Goal: Information Seeking & Learning: Check status

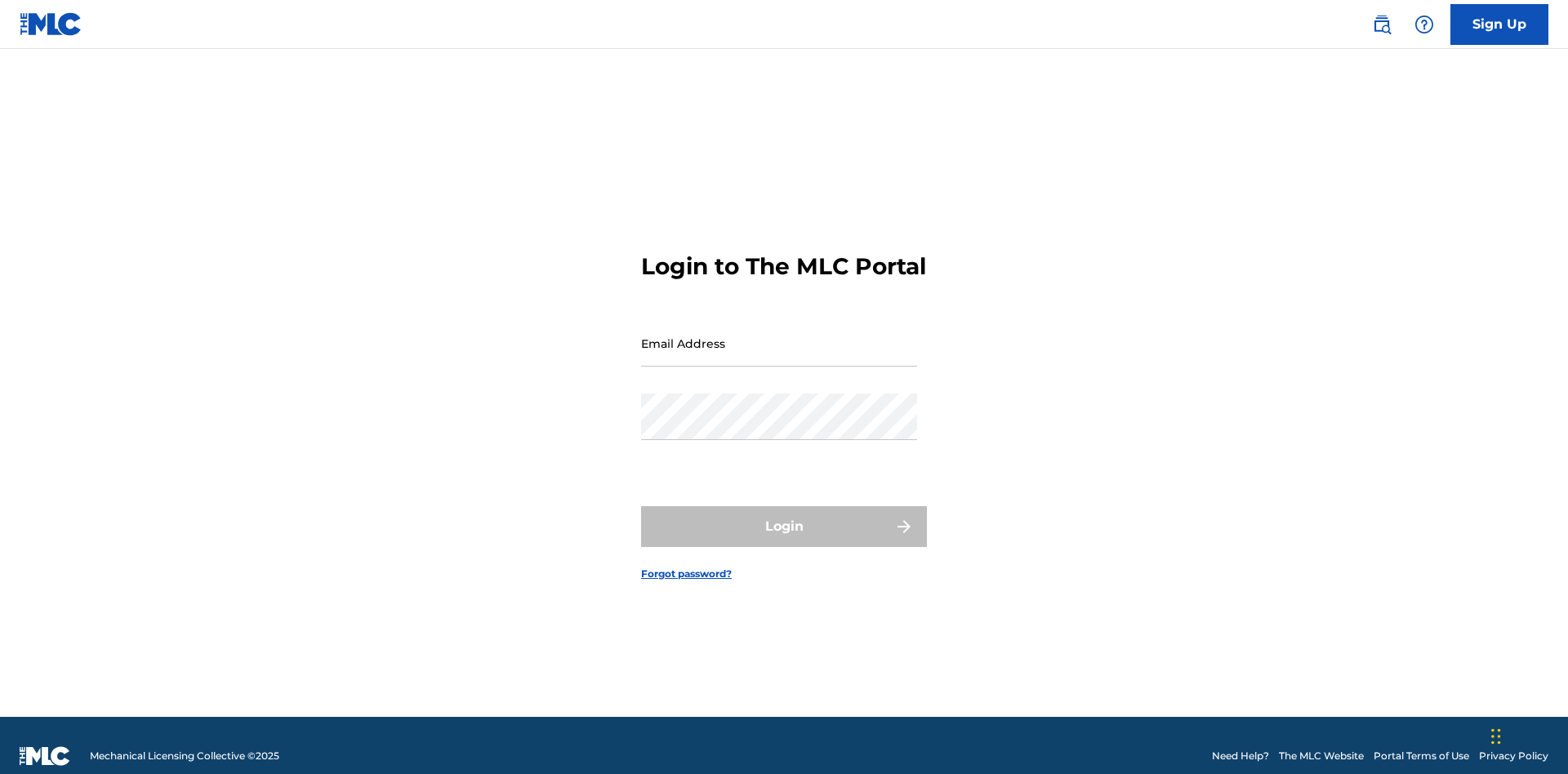
scroll to position [21, 0]
click at [779, 335] on input "Email Address" at bounding box center [778, 343] width 276 height 47
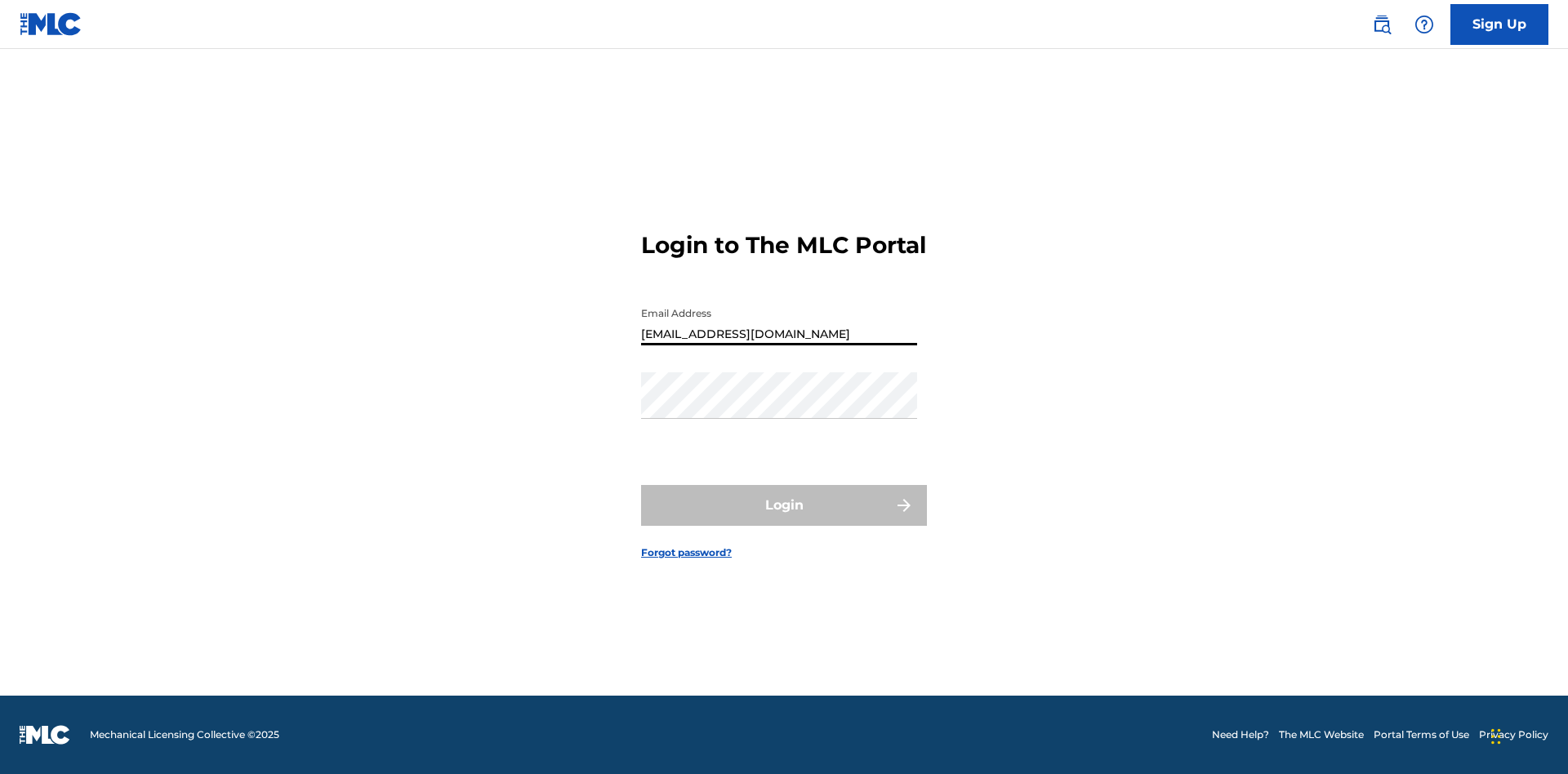
type input "Duke.McTesterson@gmail.com"
click at [784, 519] on button "Login" at bounding box center [784, 505] width 286 height 41
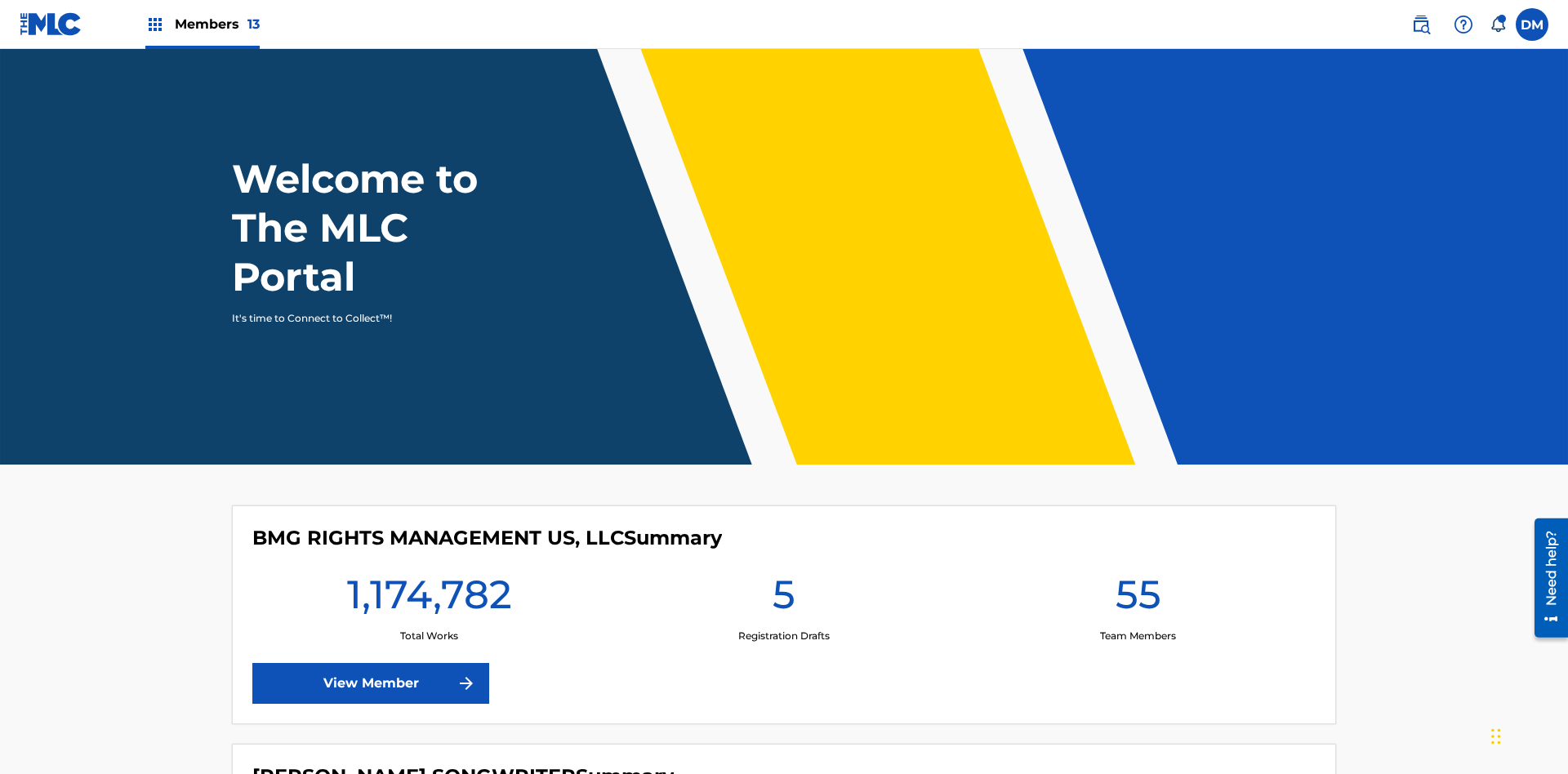
click at [202, 24] on span "Members 13" at bounding box center [217, 24] width 85 height 18
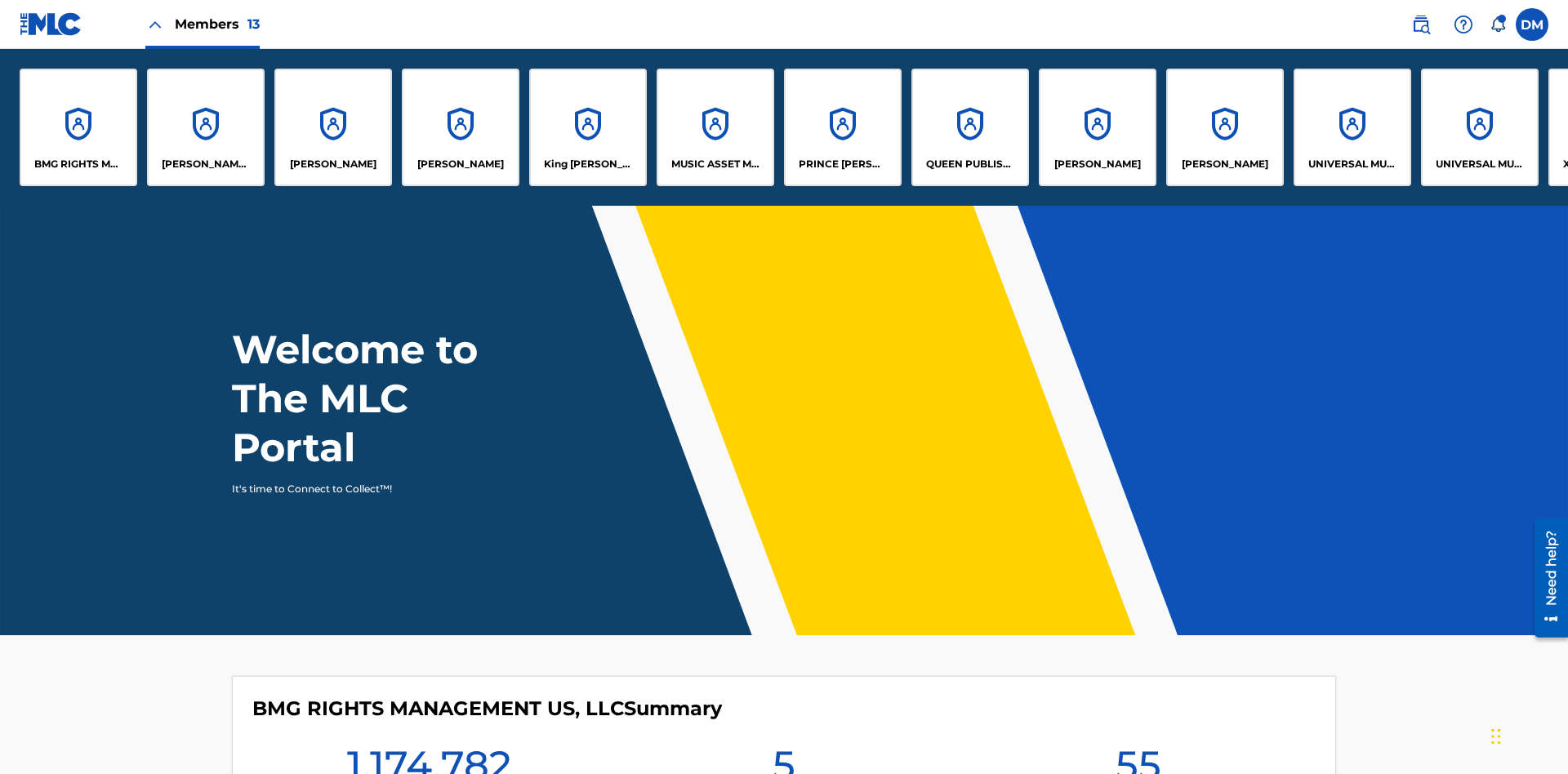
click at [1352, 164] on p "UNIVERSAL MUSIC PUB GROUP" at bounding box center [1352, 164] width 89 height 15
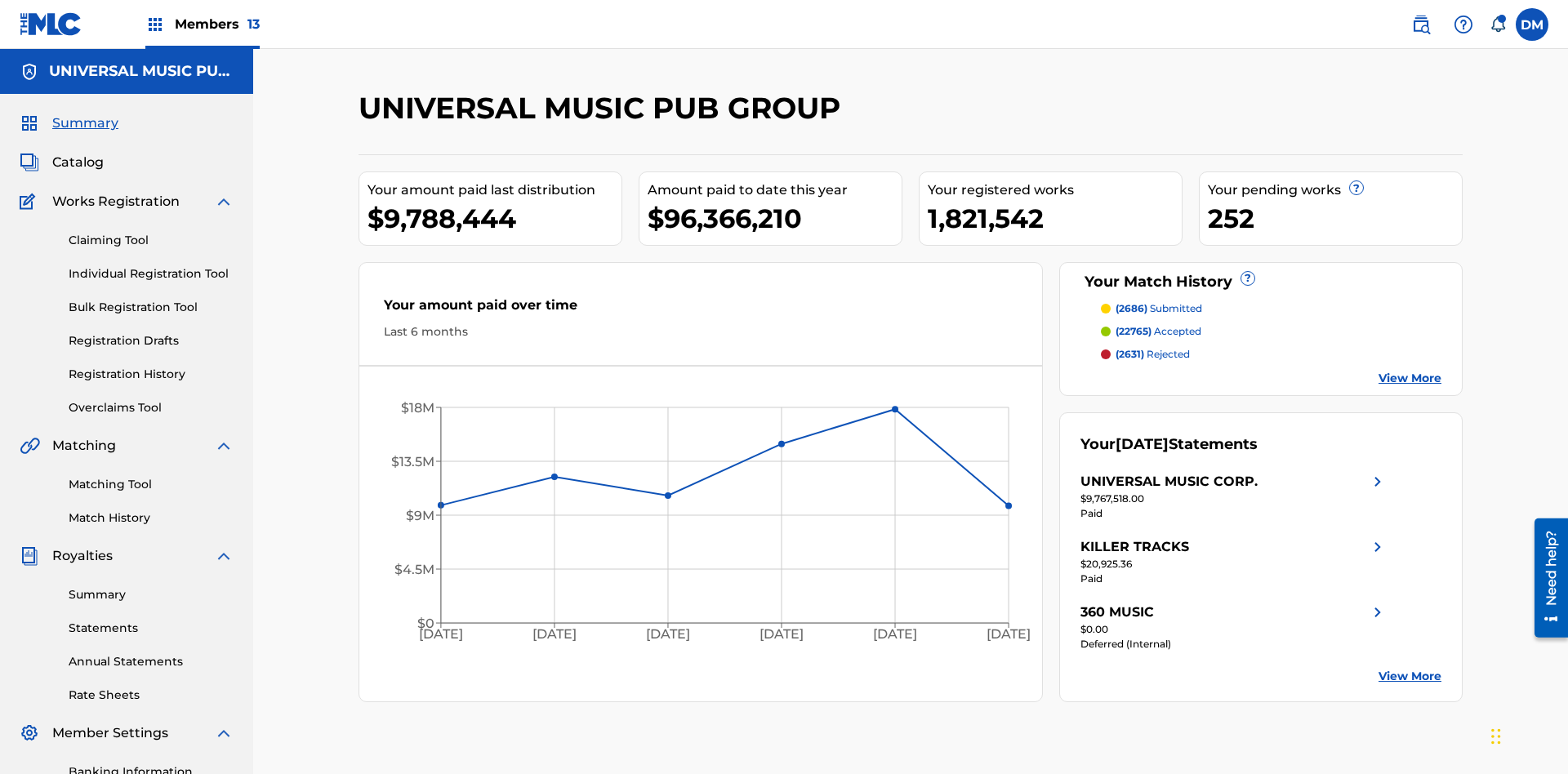
click at [151, 365] on link "Registration History" at bounding box center [151, 374] width 165 height 17
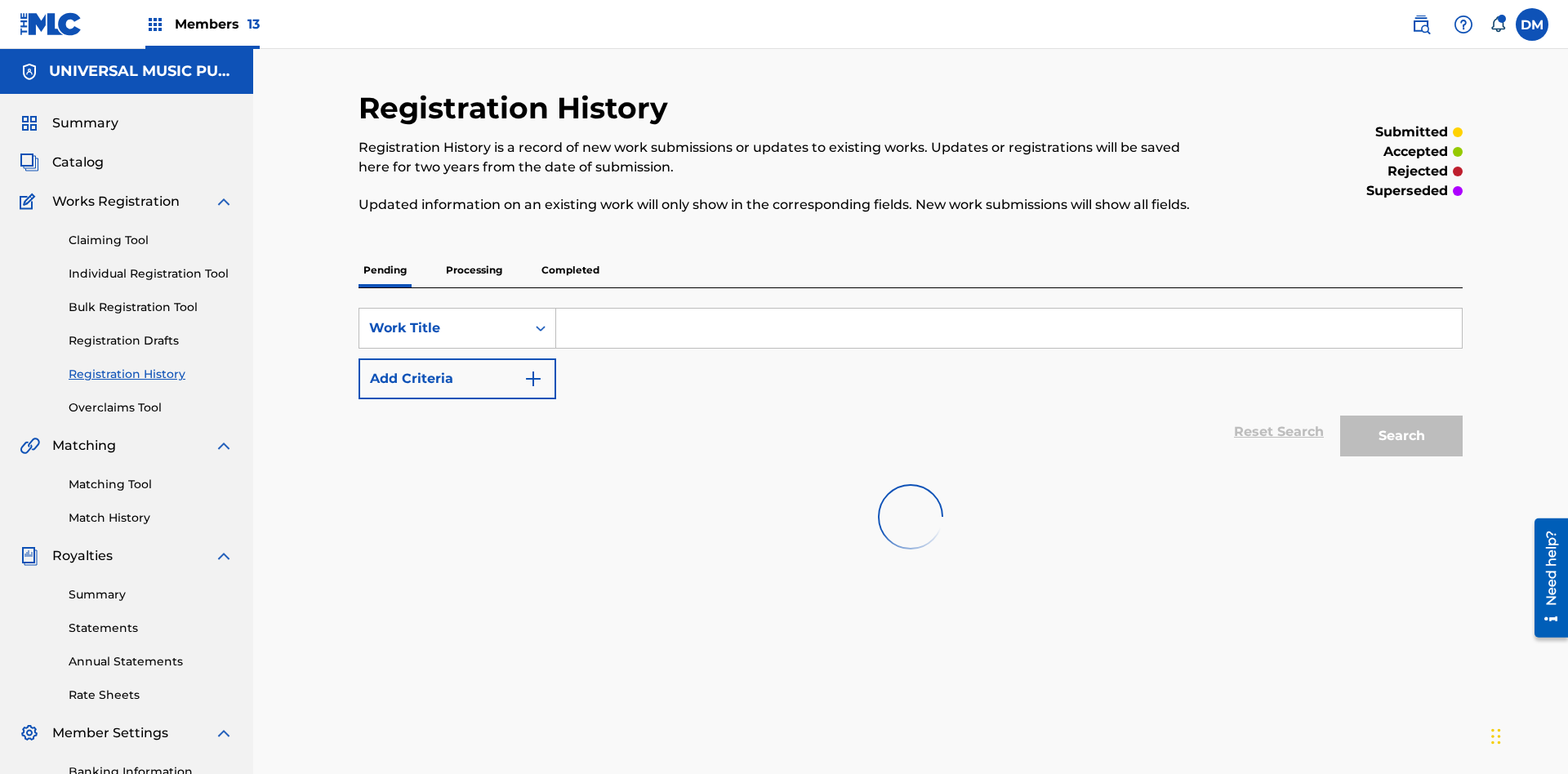
click at [570, 253] on p "Completed" at bounding box center [570, 269] width 68 height 34
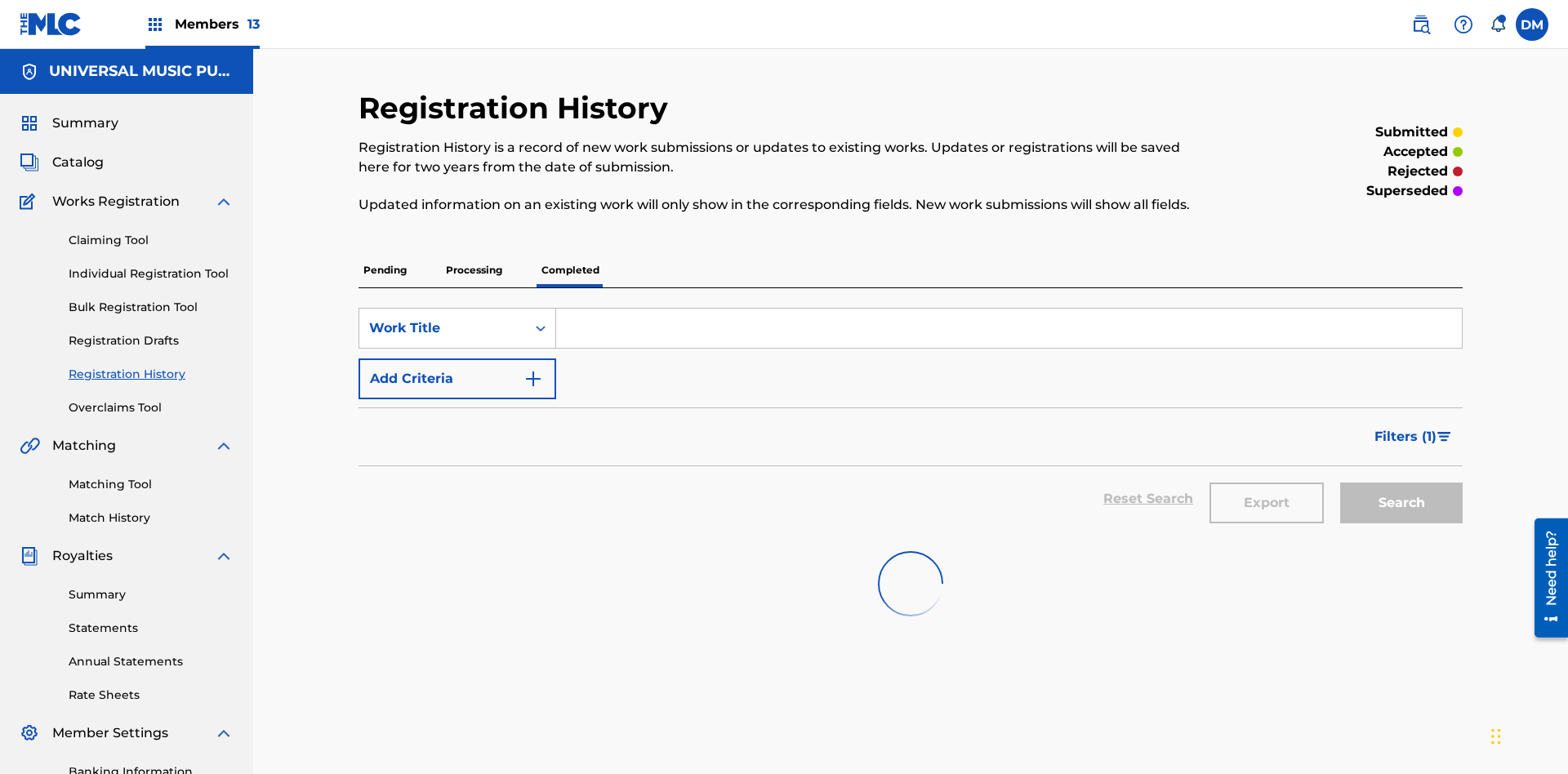
scroll to position [221, 0]
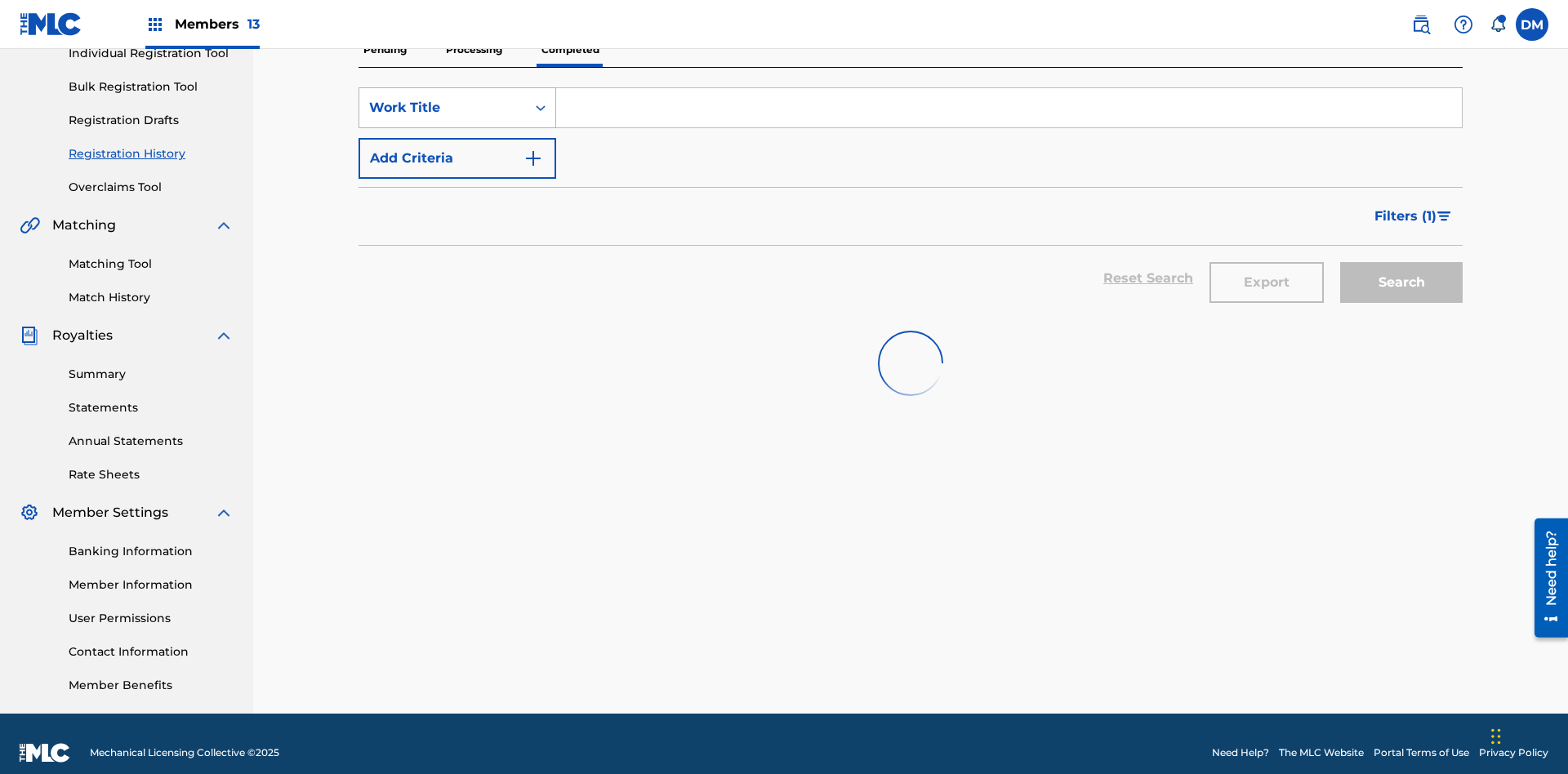
click at [443, 108] on div "Work Title" at bounding box center [443, 107] width 147 height 19
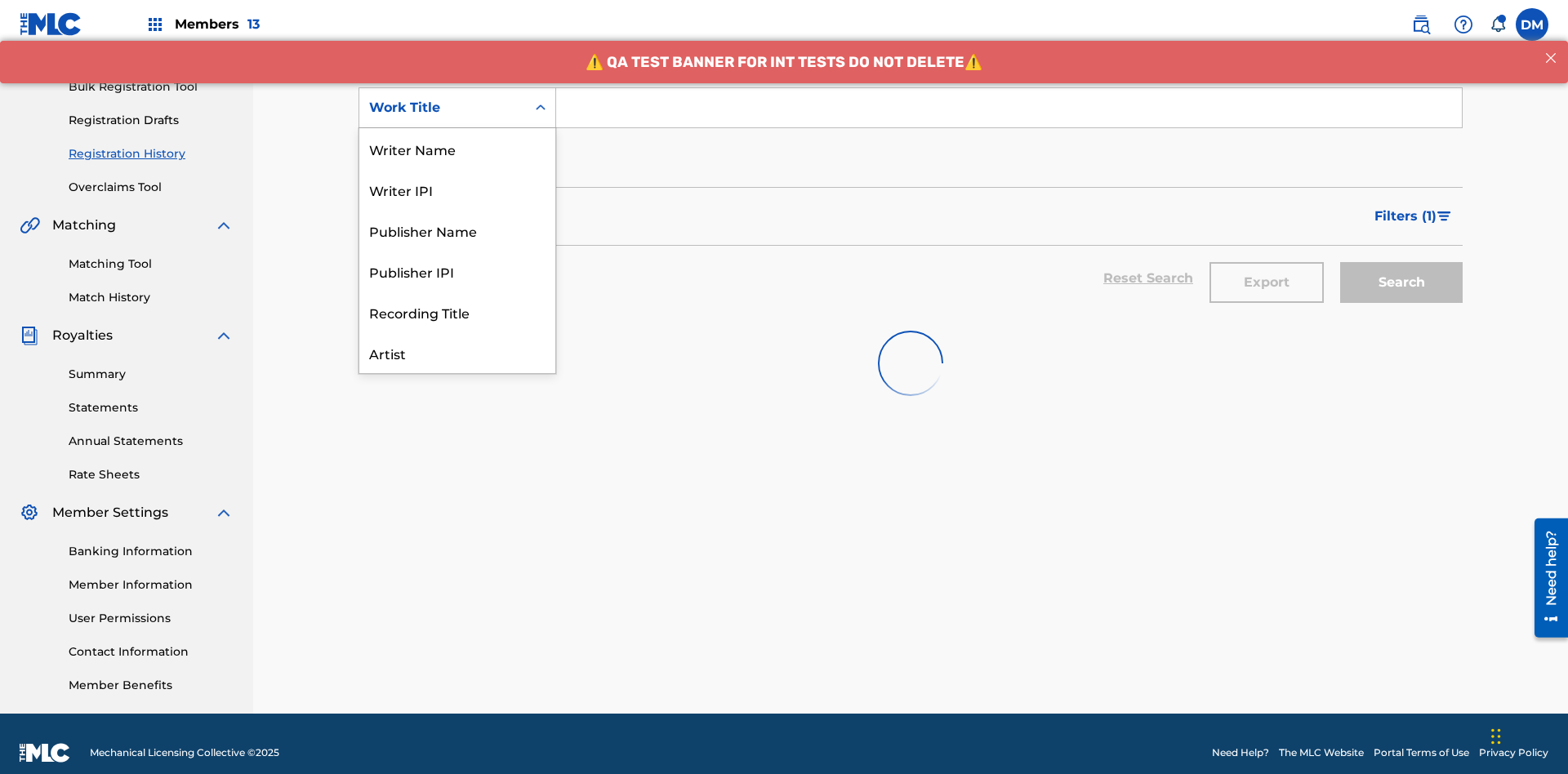
scroll to position [82, 0]
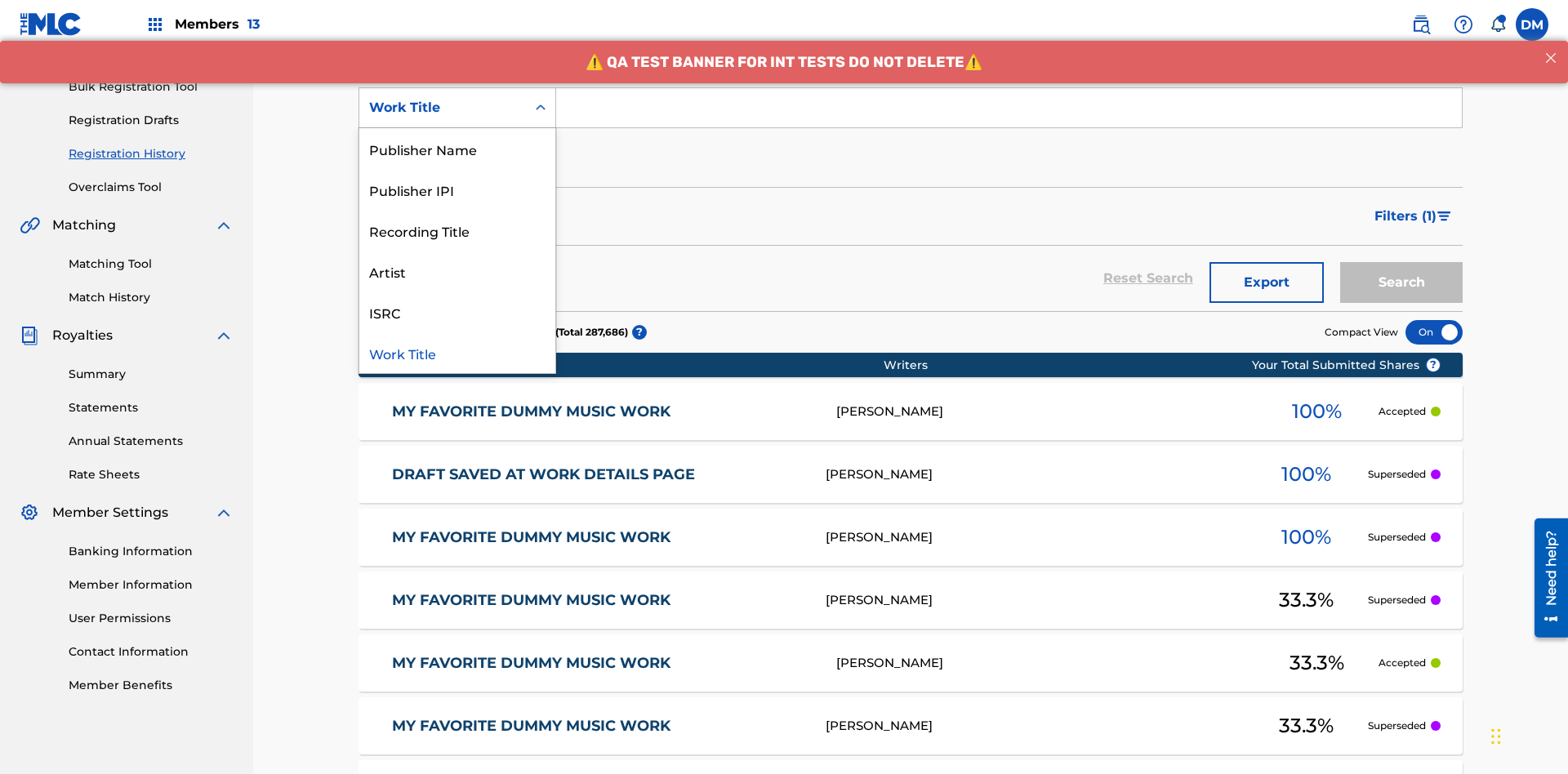
click at [457, 353] on div "Work Title" at bounding box center [457, 353] width 196 height 41
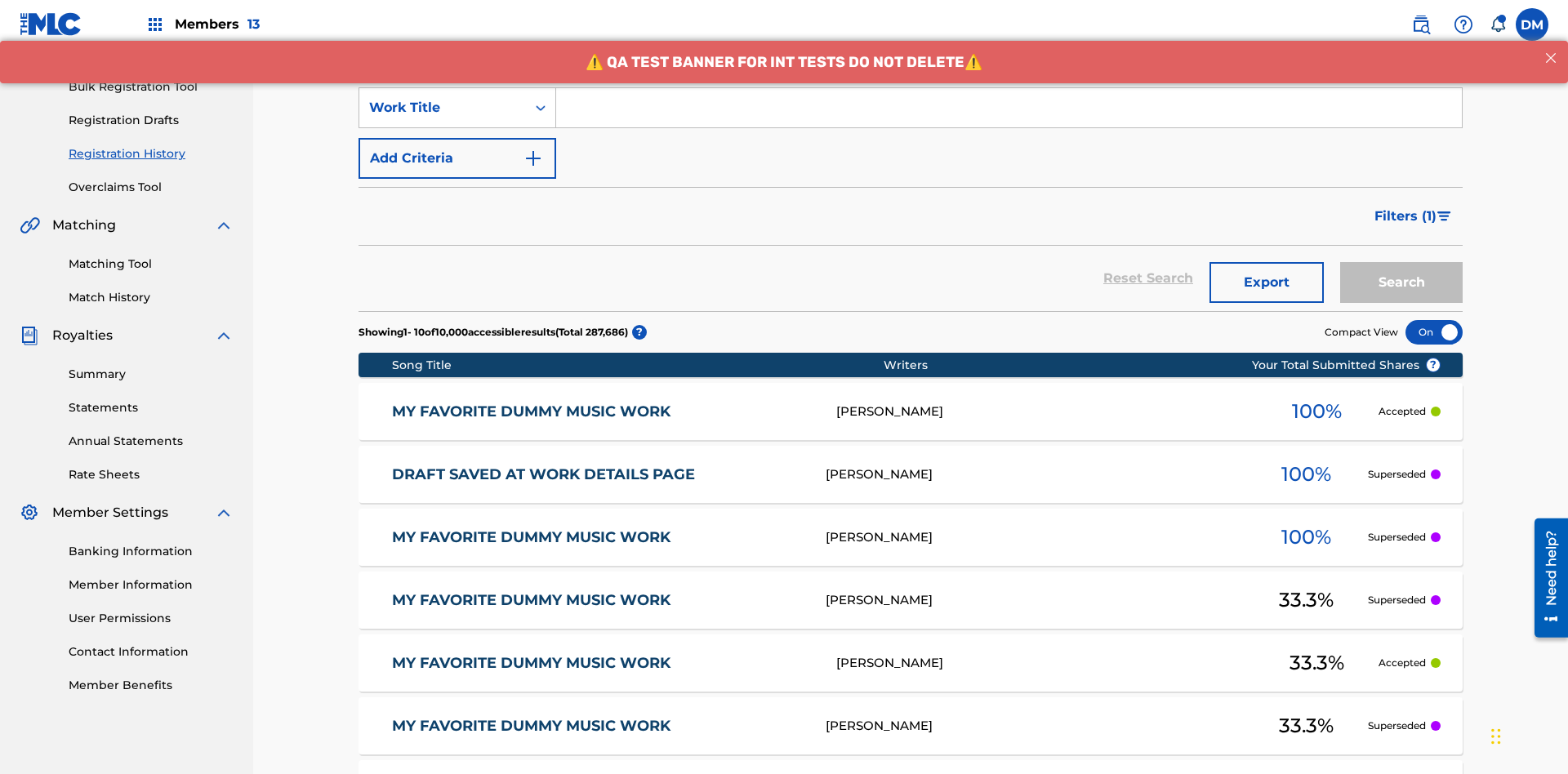
click at [457, 138] on button "Add Criteria" at bounding box center [457, 158] width 198 height 41
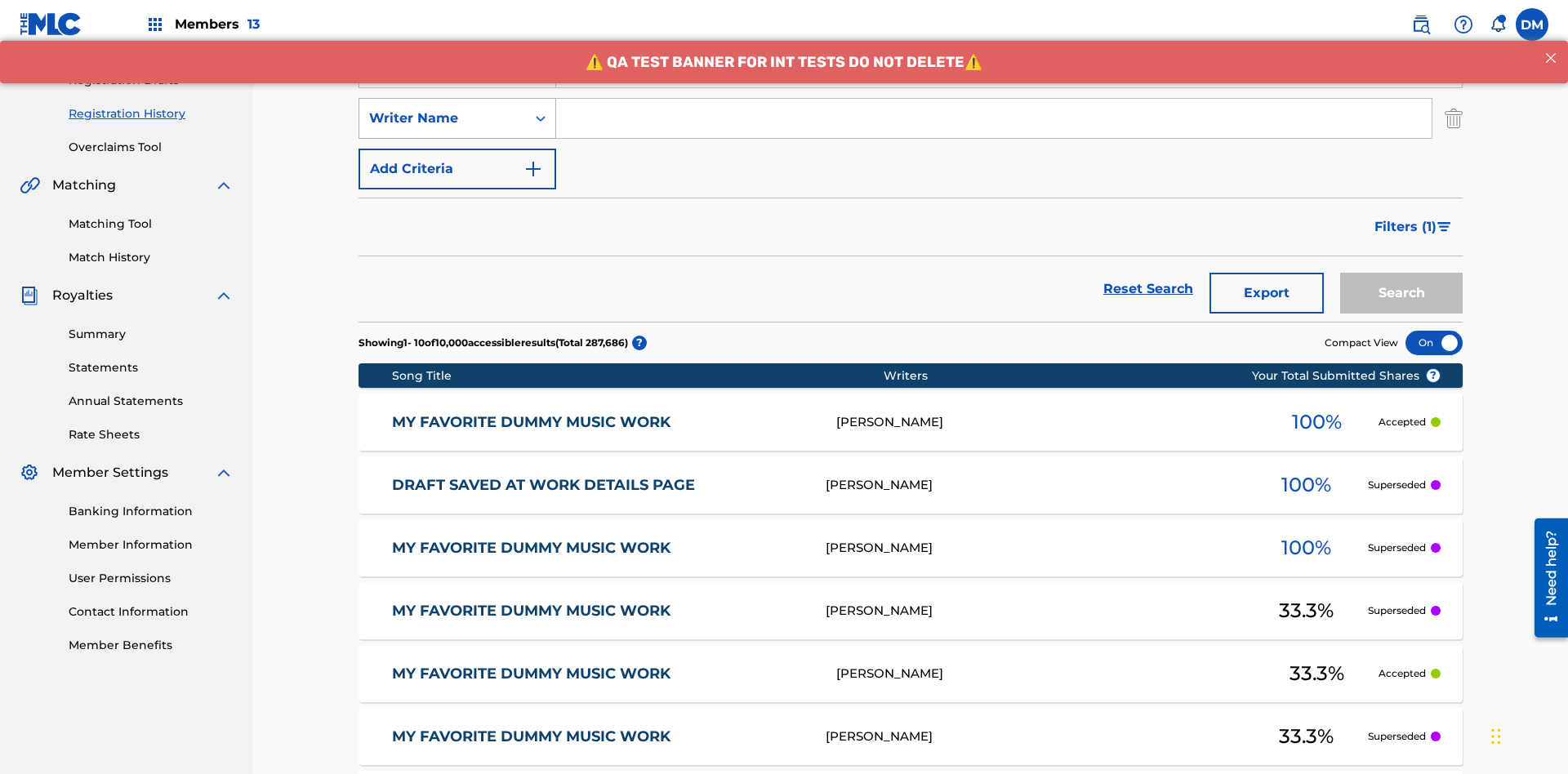
click at [443, 109] on div "Writer Name" at bounding box center [443, 118] width 147 height 19
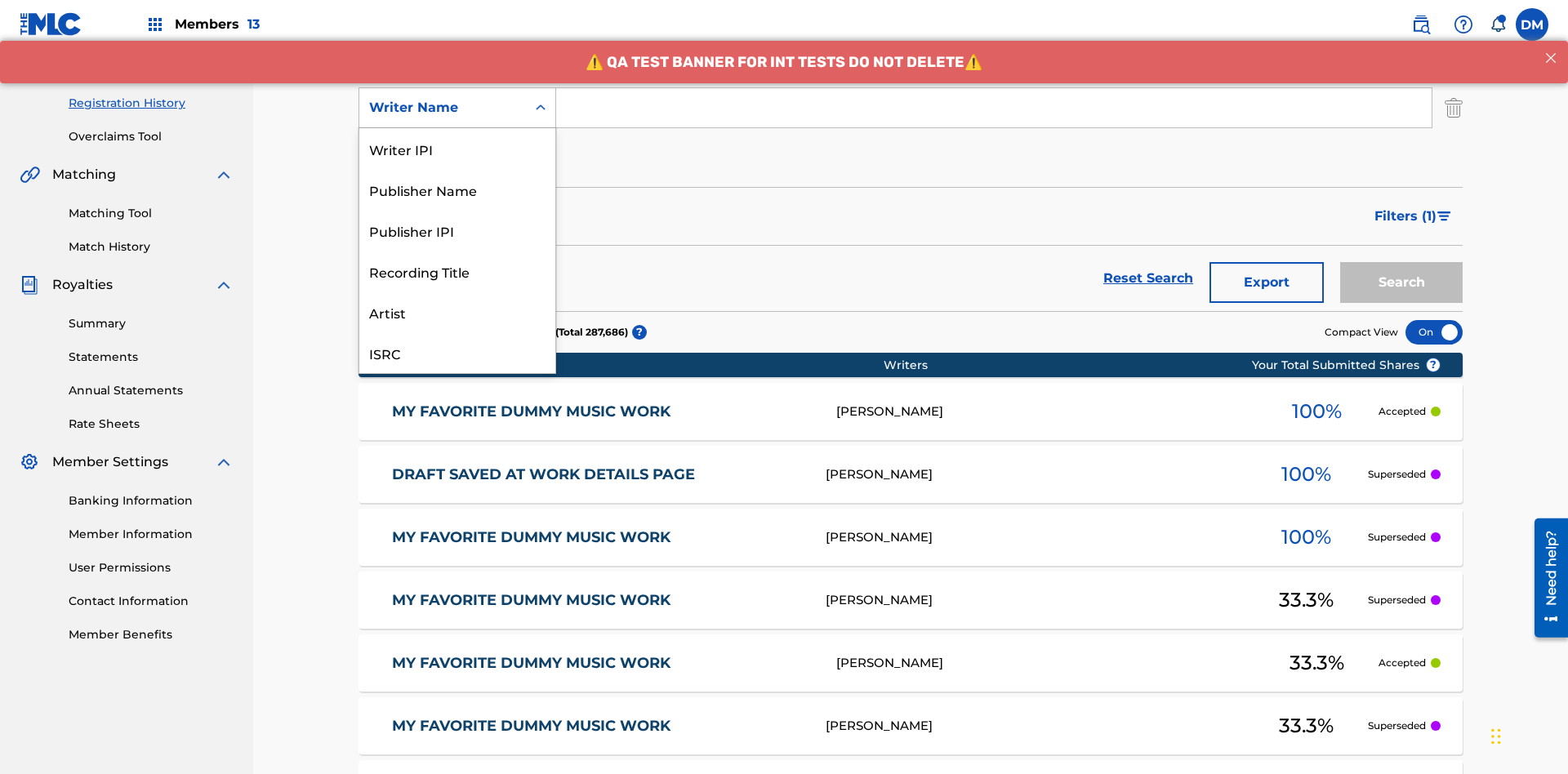
scroll to position [41, 0]
click at [457, 230] on div "Recording Title" at bounding box center [457, 230] width 196 height 41
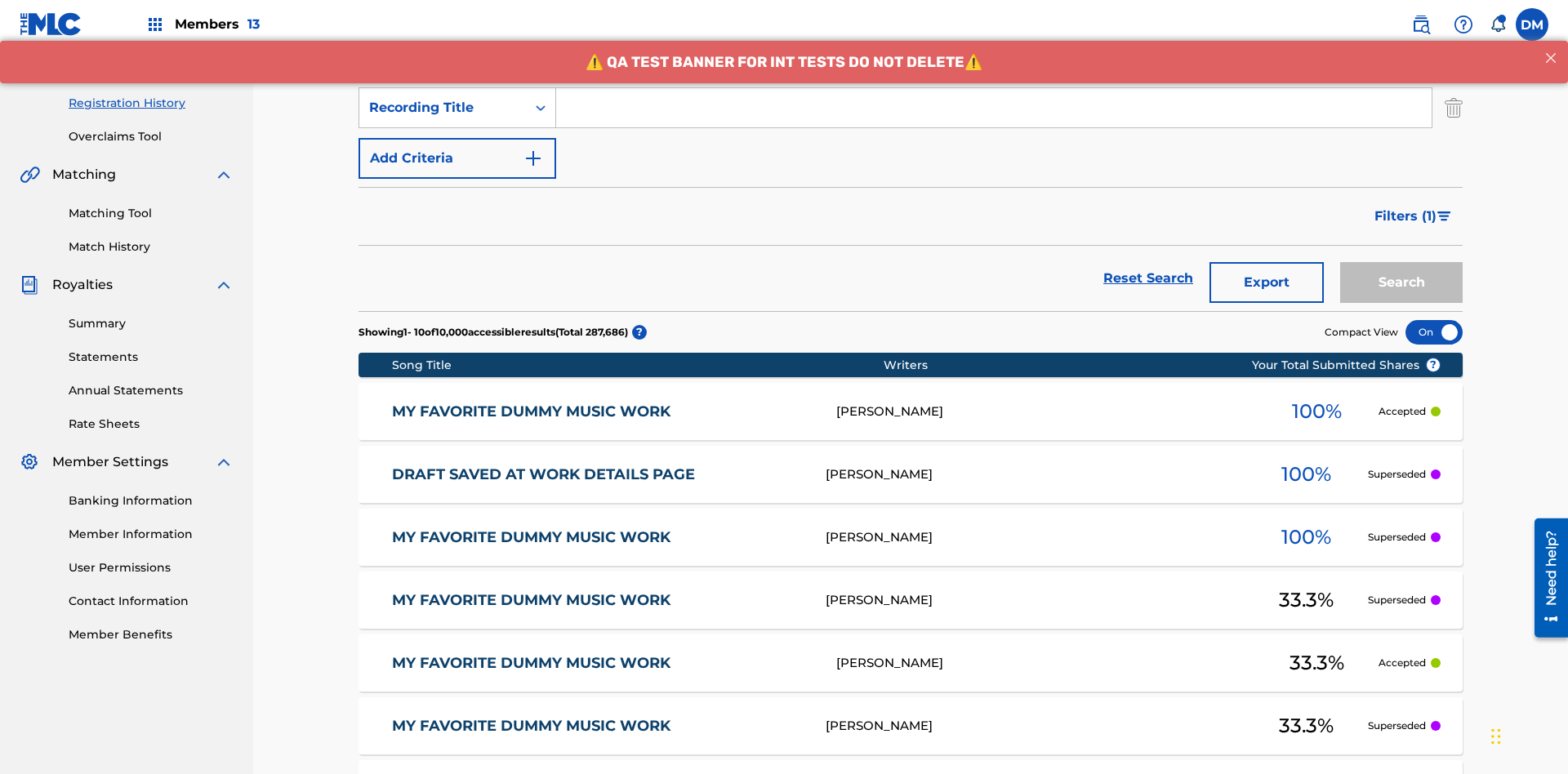
click at [457, 138] on button "Add Criteria" at bounding box center [457, 158] width 198 height 41
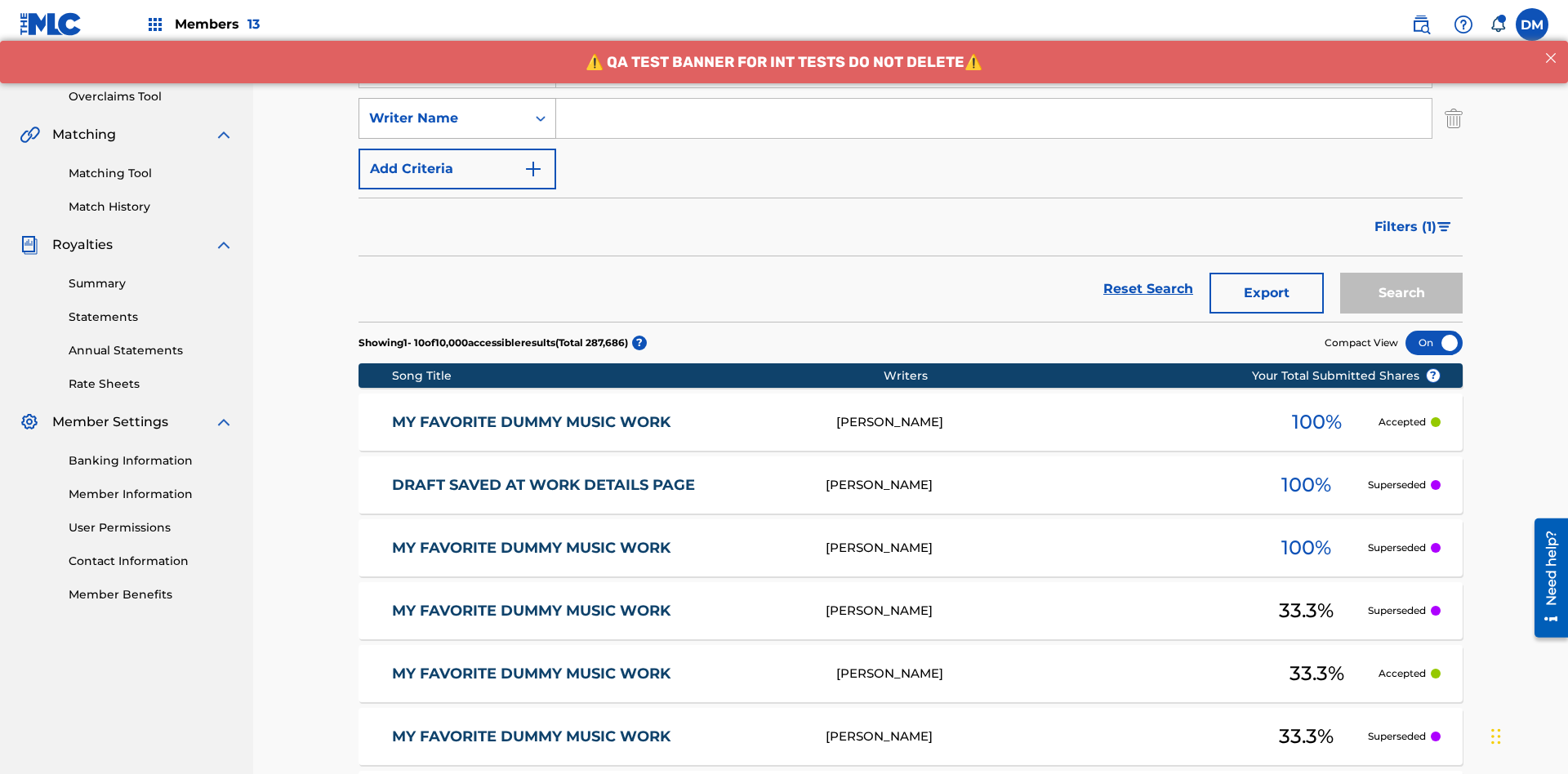
click at [443, 109] on div "Writer Name" at bounding box center [443, 118] width 147 height 19
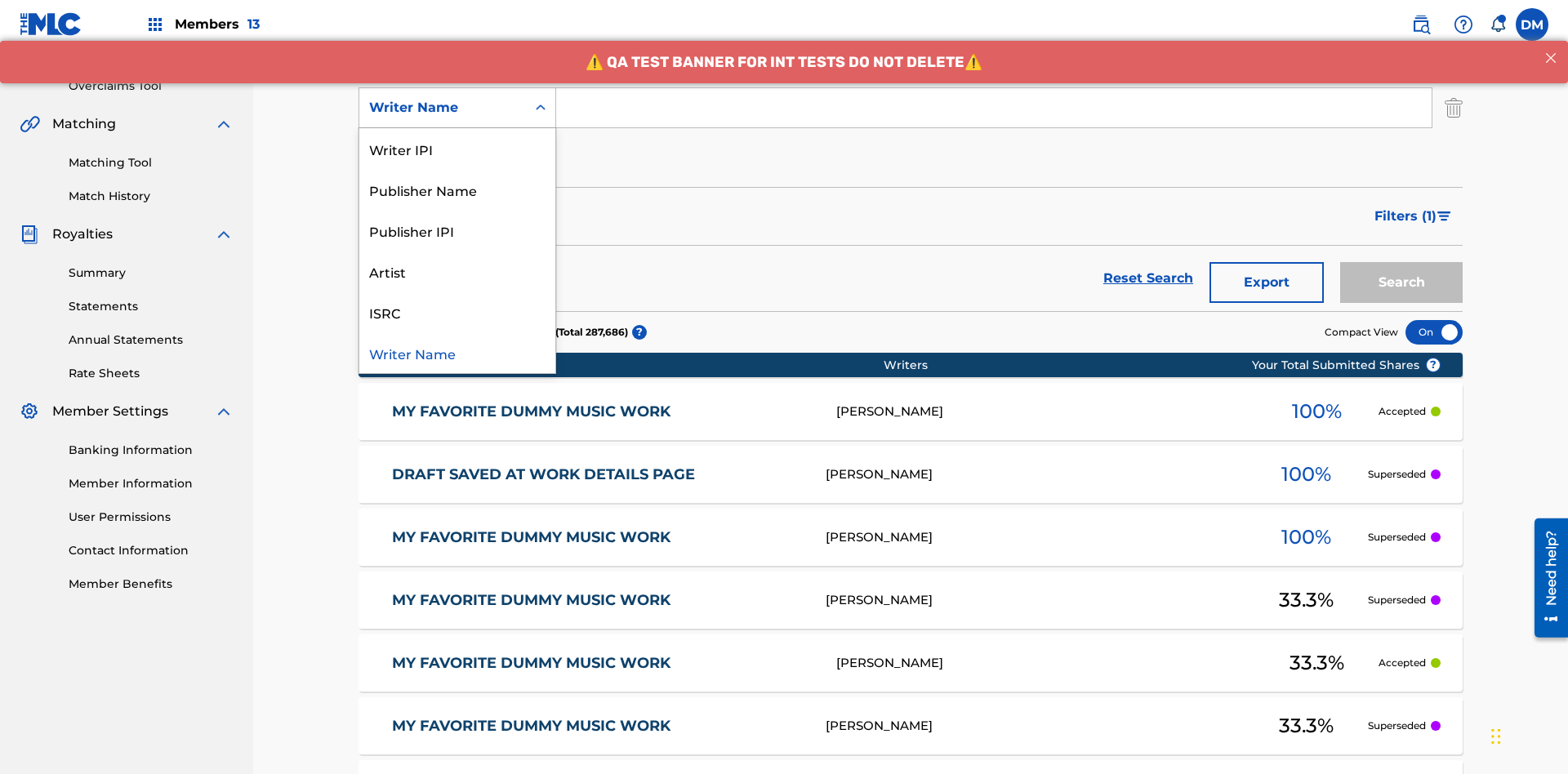
click at [457, 311] on div "ISRC" at bounding box center [457, 311] width 196 height 41
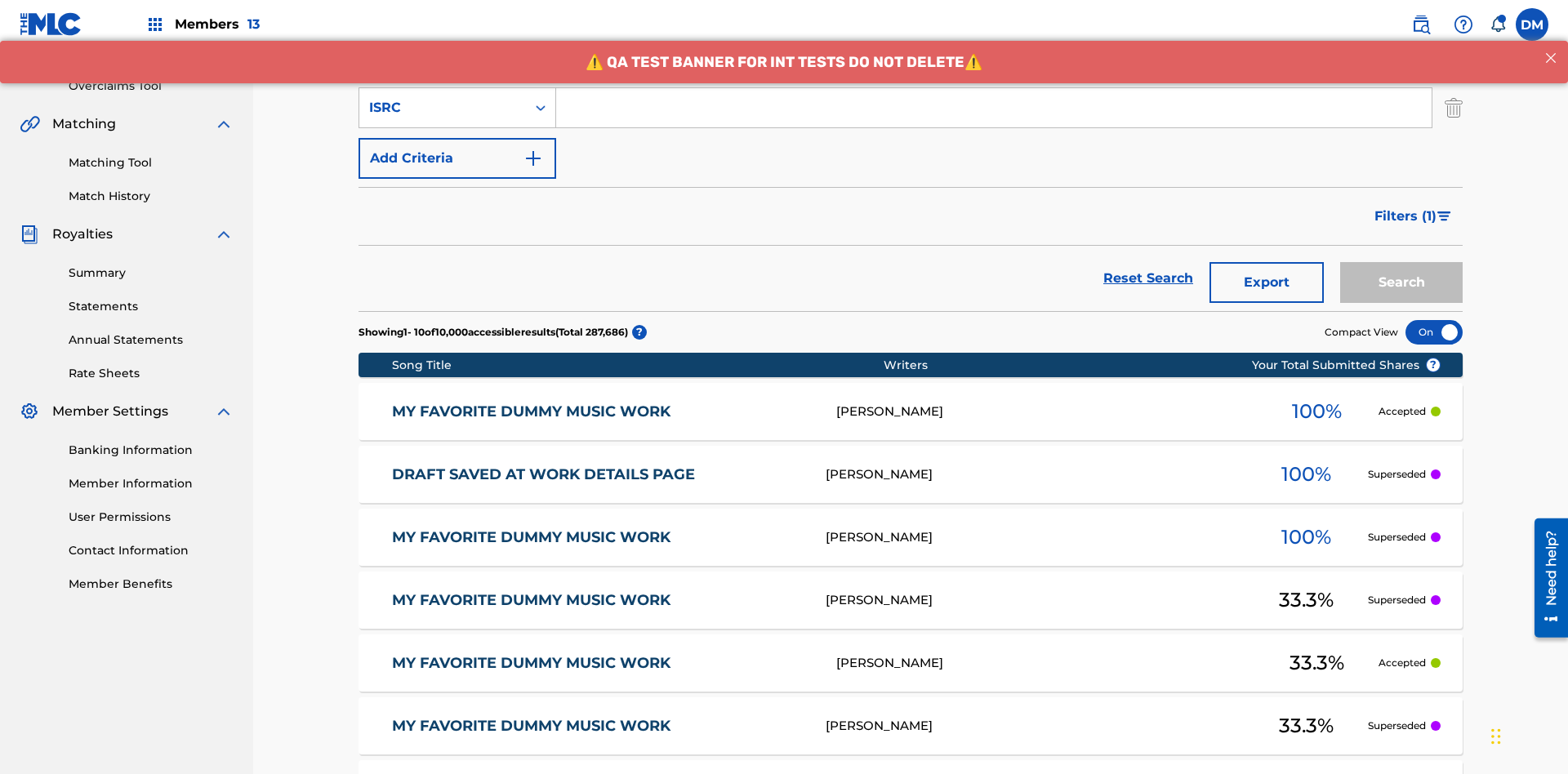
click at [457, 138] on button "Add Criteria" at bounding box center [457, 158] width 198 height 41
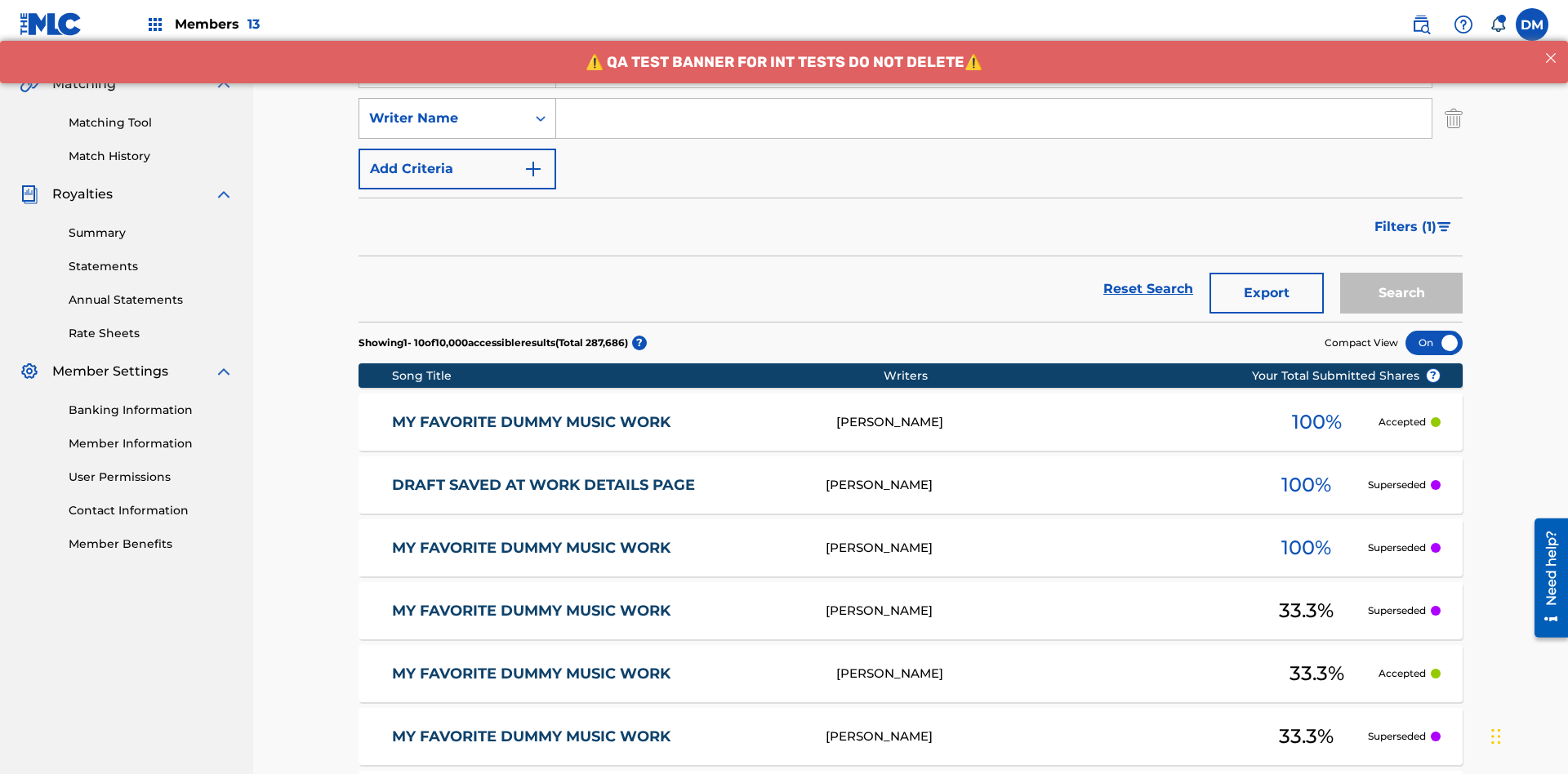
click at [443, 109] on div "Writer Name" at bounding box center [443, 118] width 147 height 19
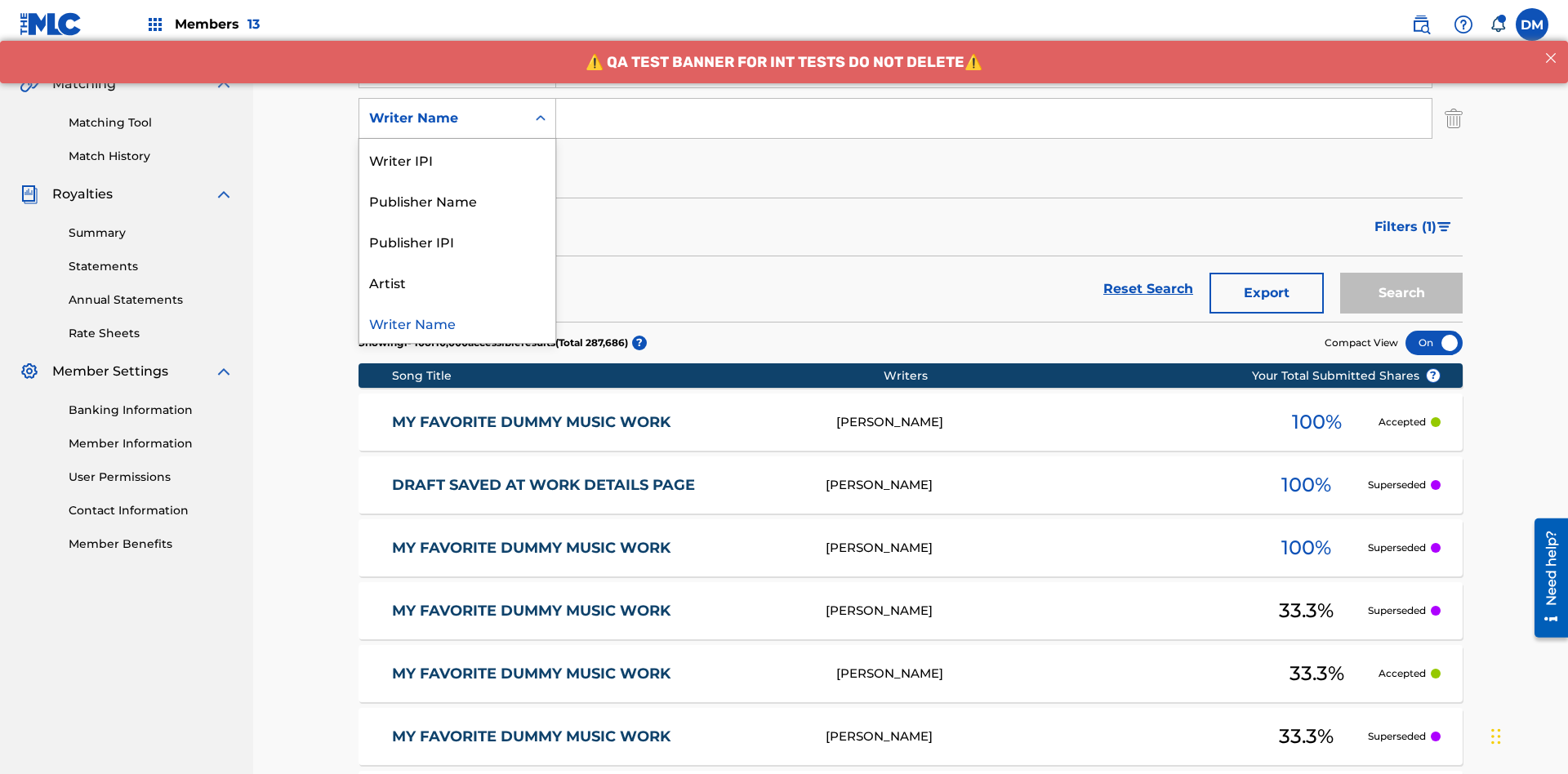
scroll to position [372, 0]
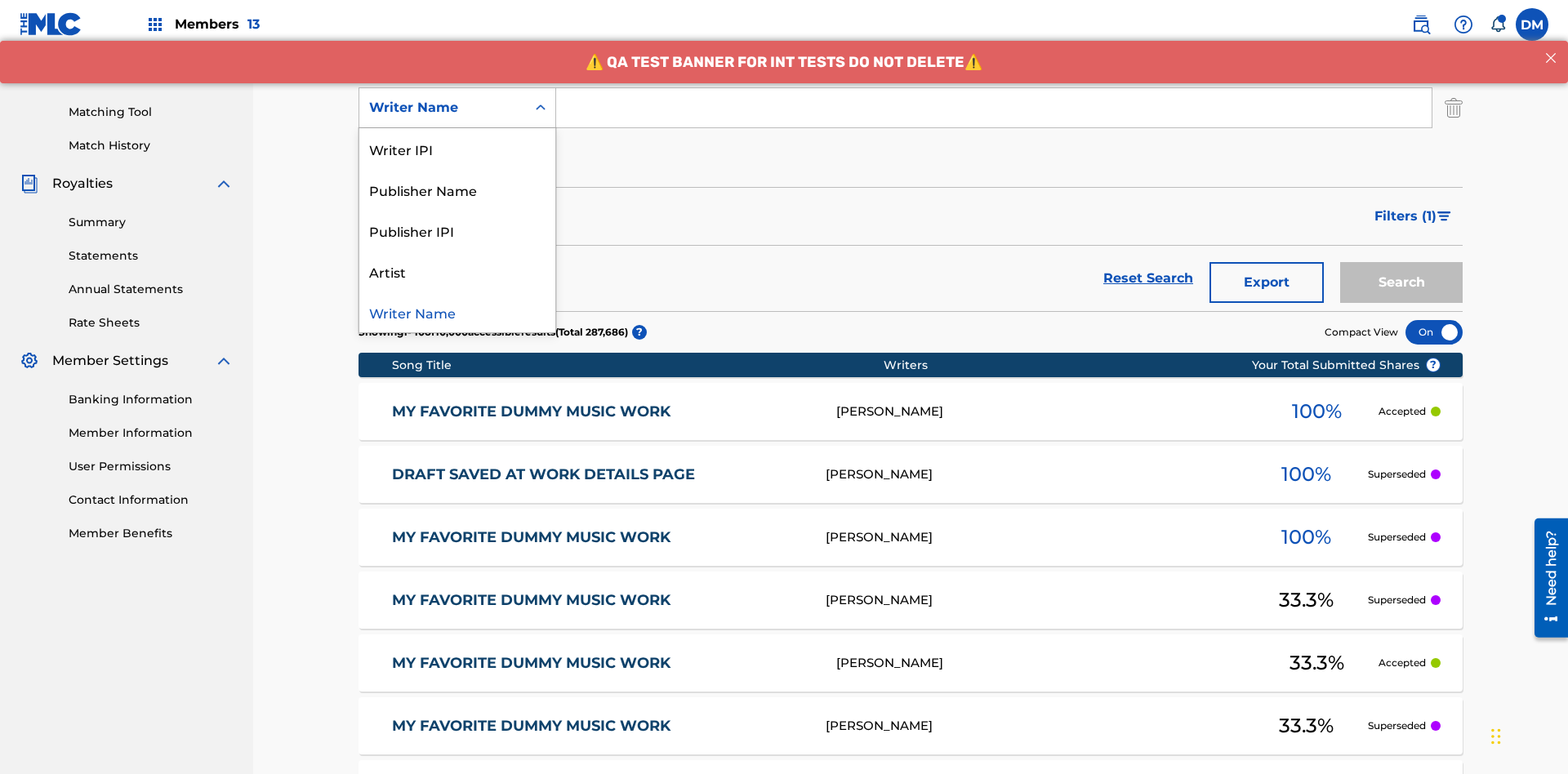
click at [457, 311] on div "Writer Name" at bounding box center [457, 311] width 196 height 41
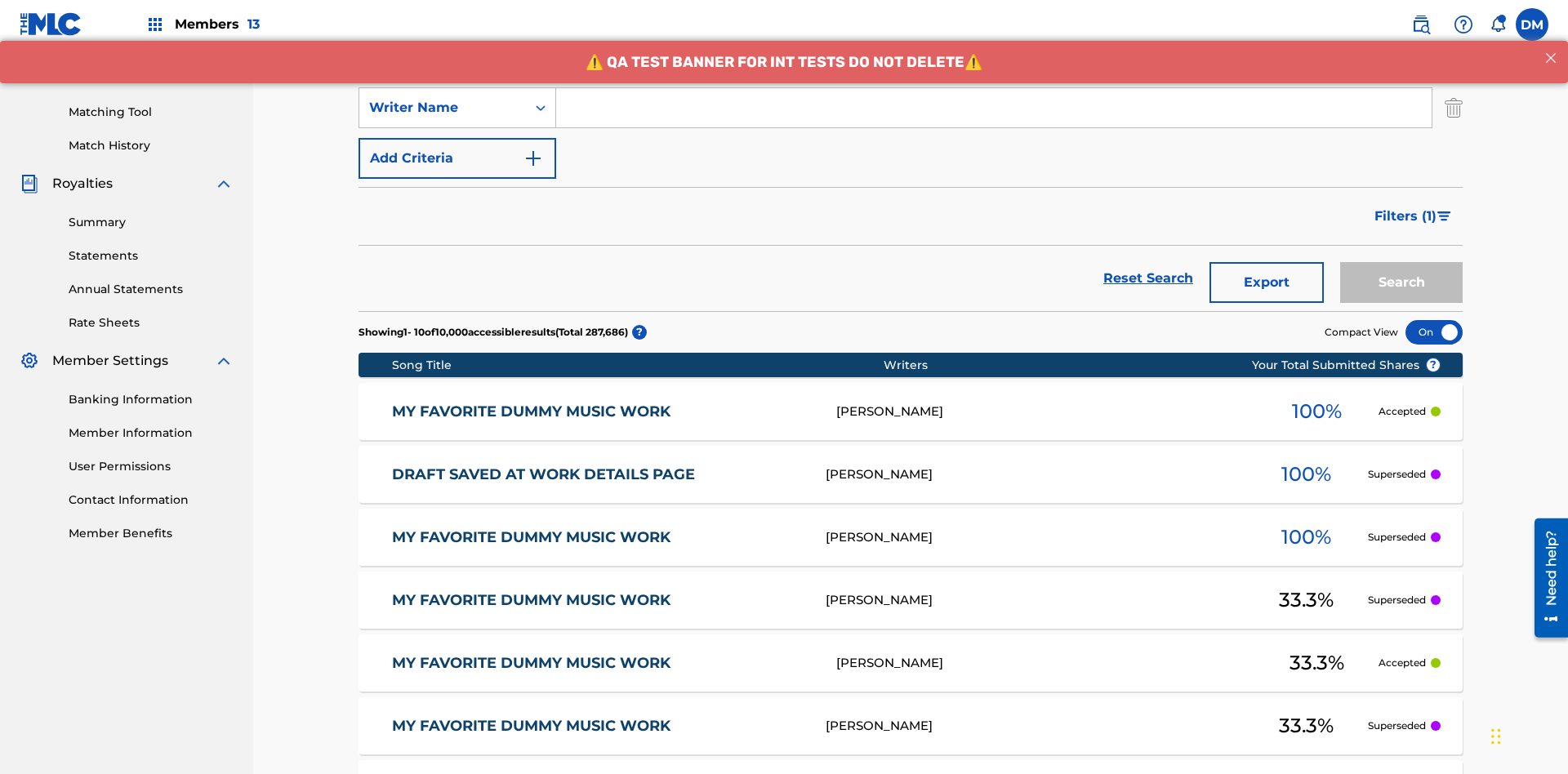
click at [457, 138] on button "Add Criteria" at bounding box center [457, 158] width 198 height 41
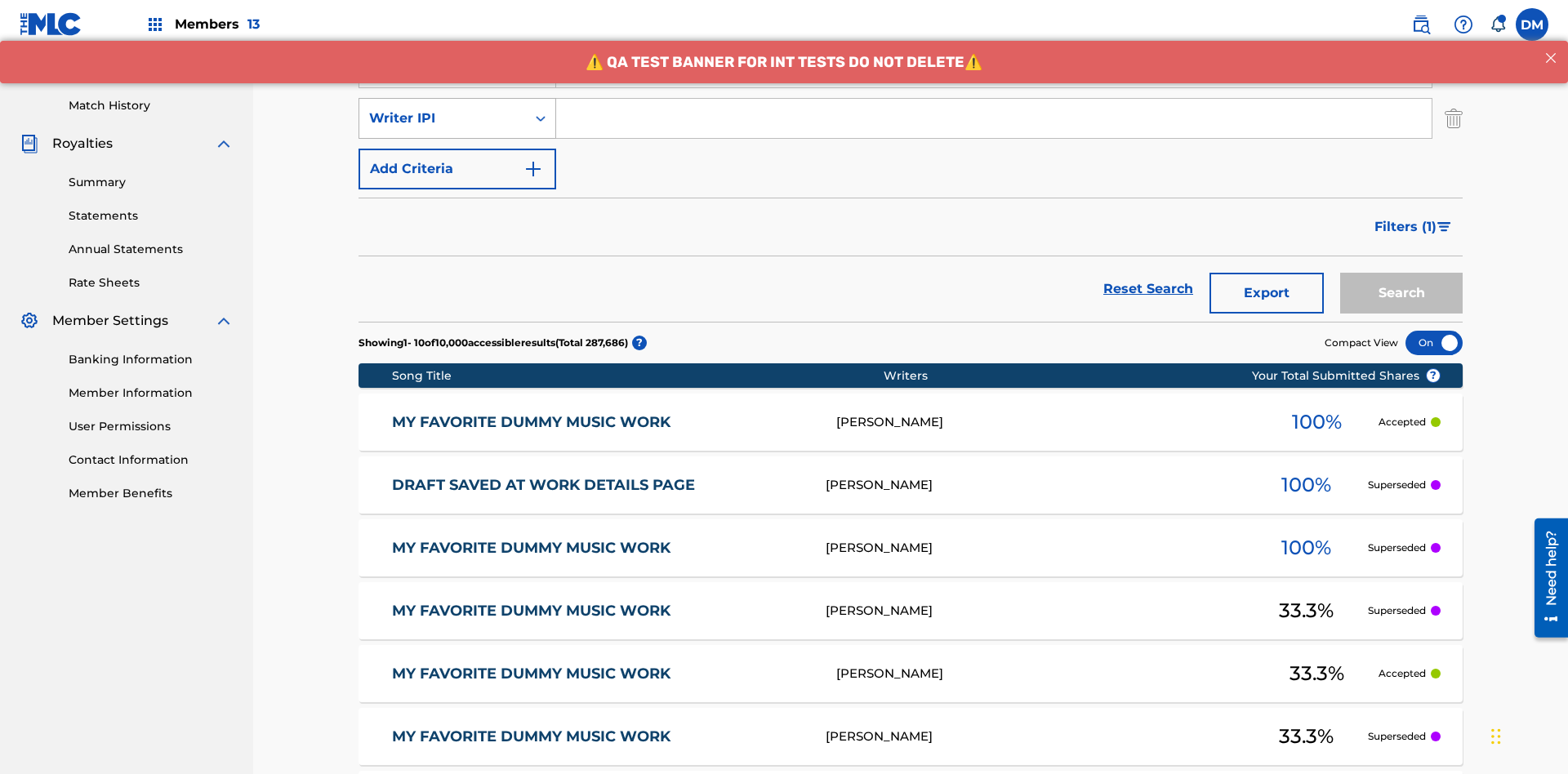
click at [443, 109] on div "Writer IPI" at bounding box center [443, 118] width 147 height 19
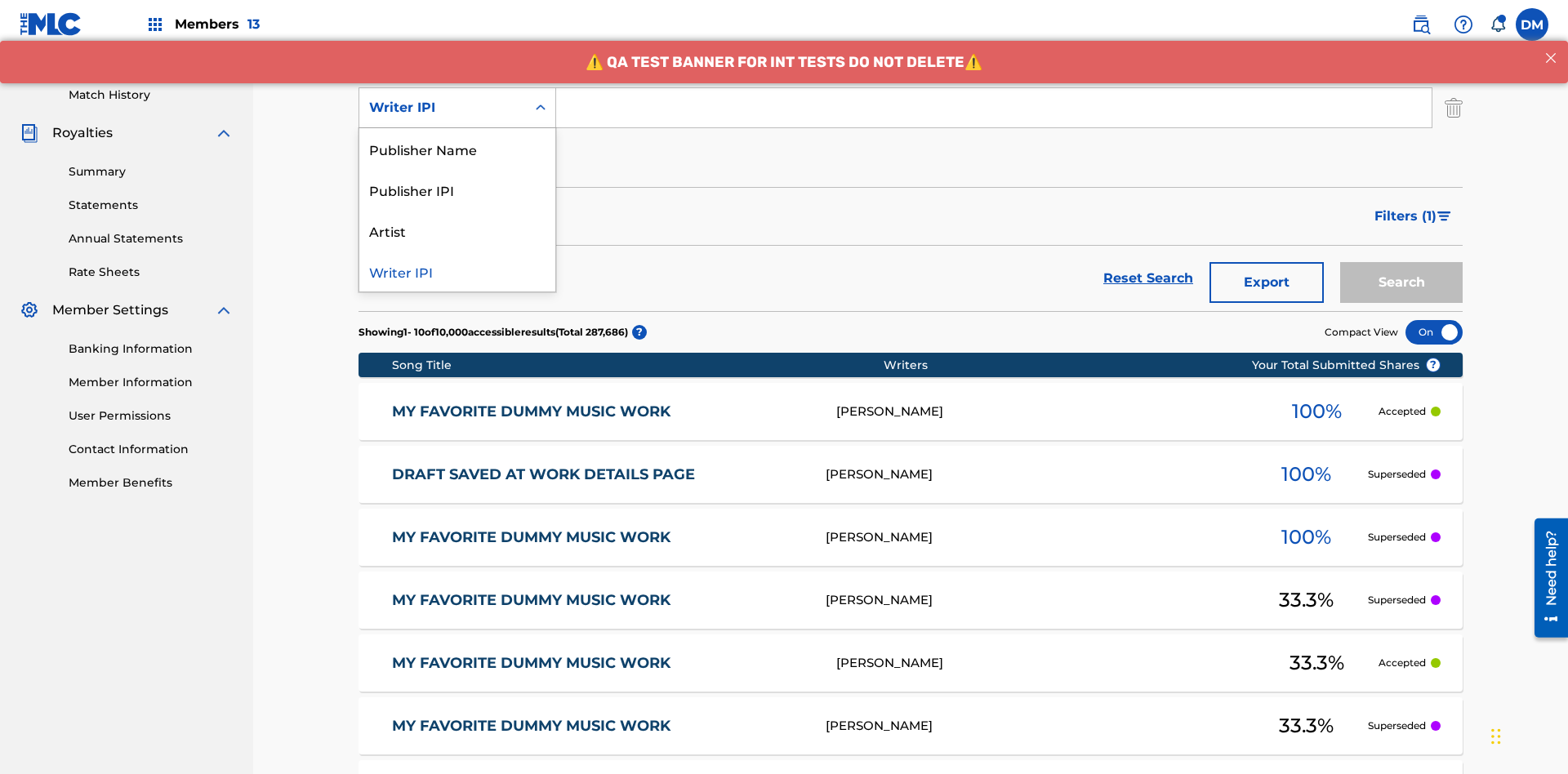
click at [457, 148] on div "Publisher Name" at bounding box center [457, 148] width 196 height 41
click at [457, 138] on button "Add Criteria" at bounding box center [457, 158] width 198 height 41
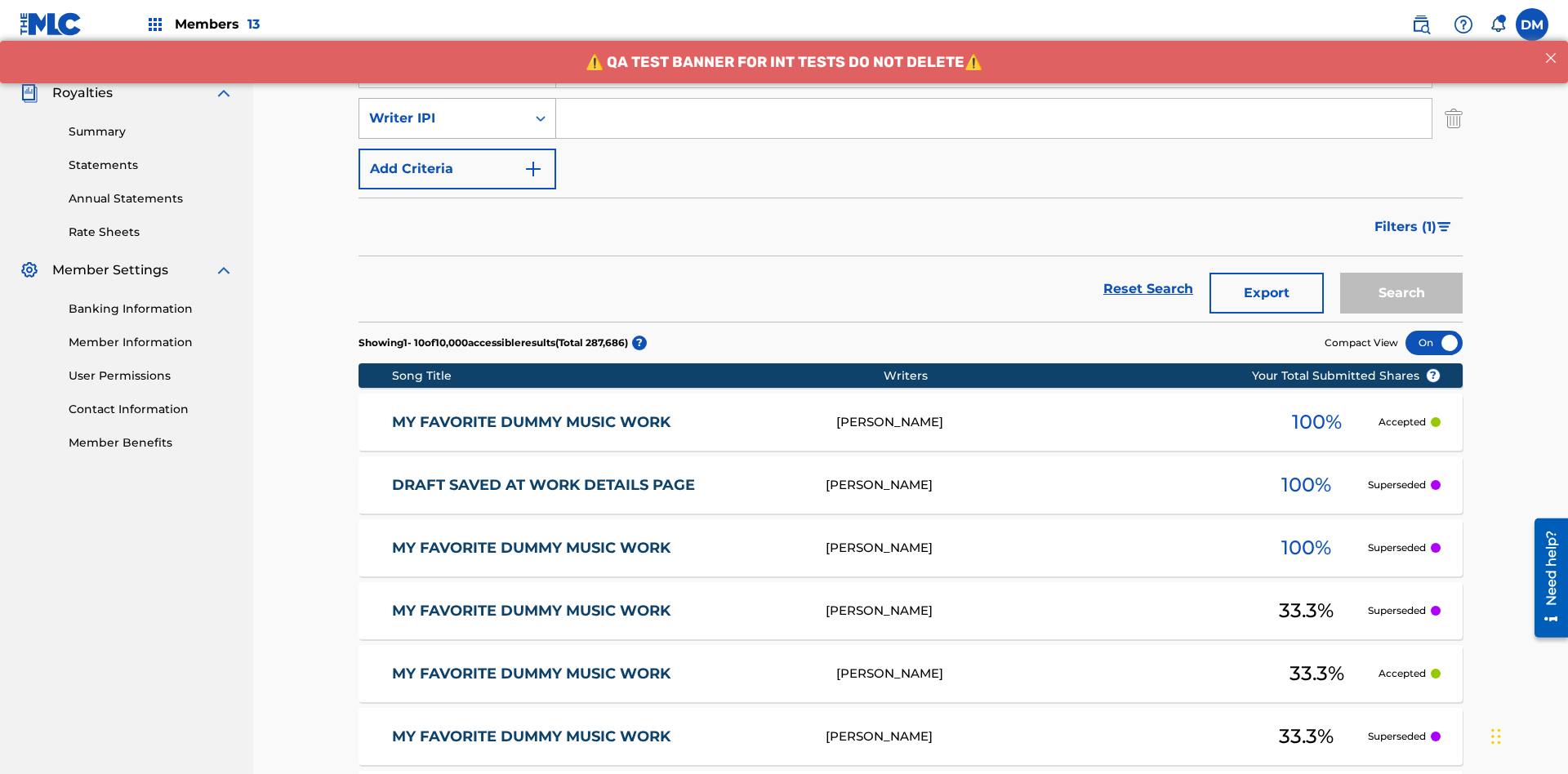
click at [443, 109] on div "Writer IPI" at bounding box center [443, 118] width 147 height 19
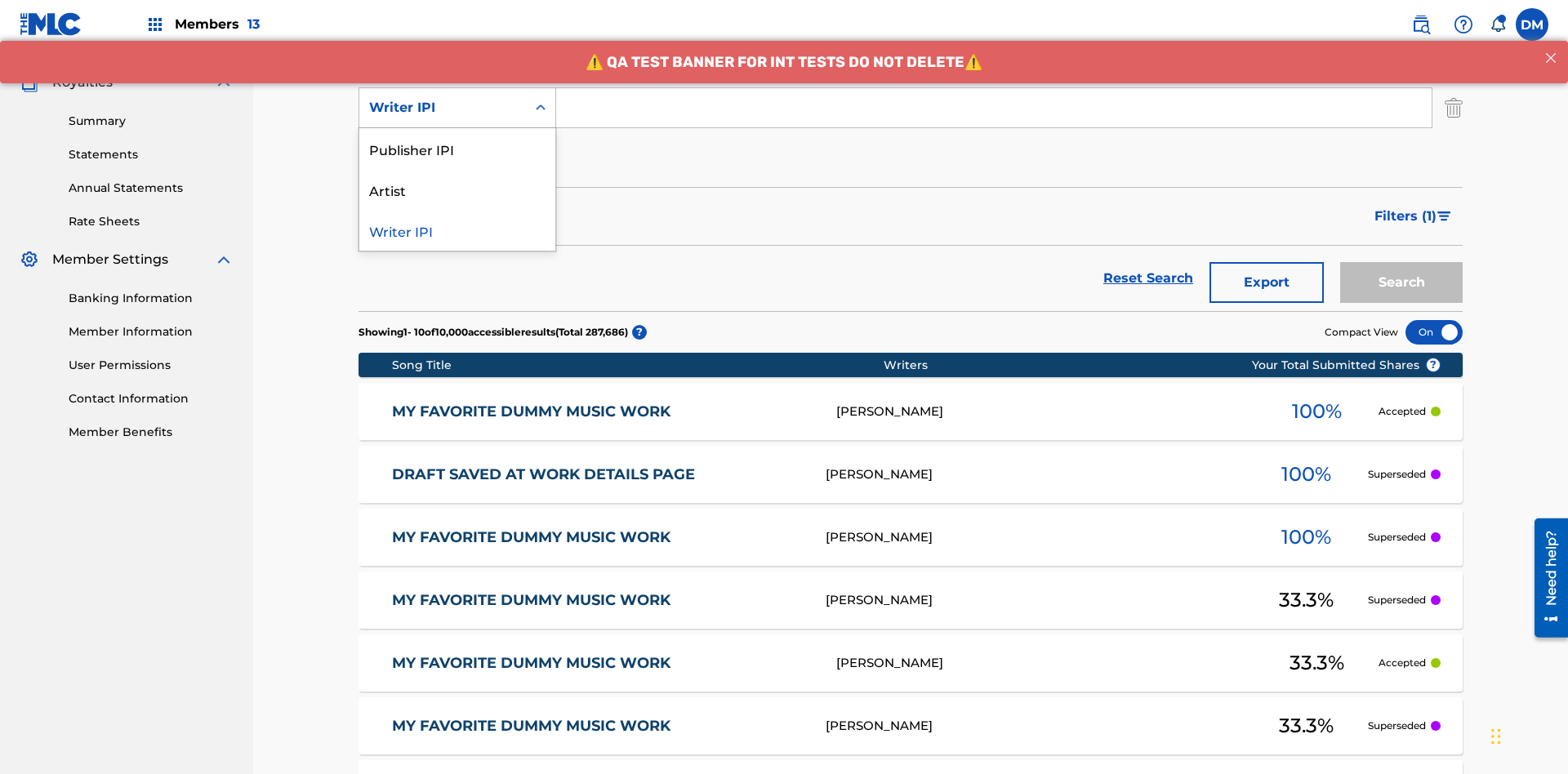
click at [457, 148] on div "Publisher IPI" at bounding box center [457, 148] width 196 height 41
click at [457, 138] on button "Add Criteria" at bounding box center [457, 158] width 198 height 41
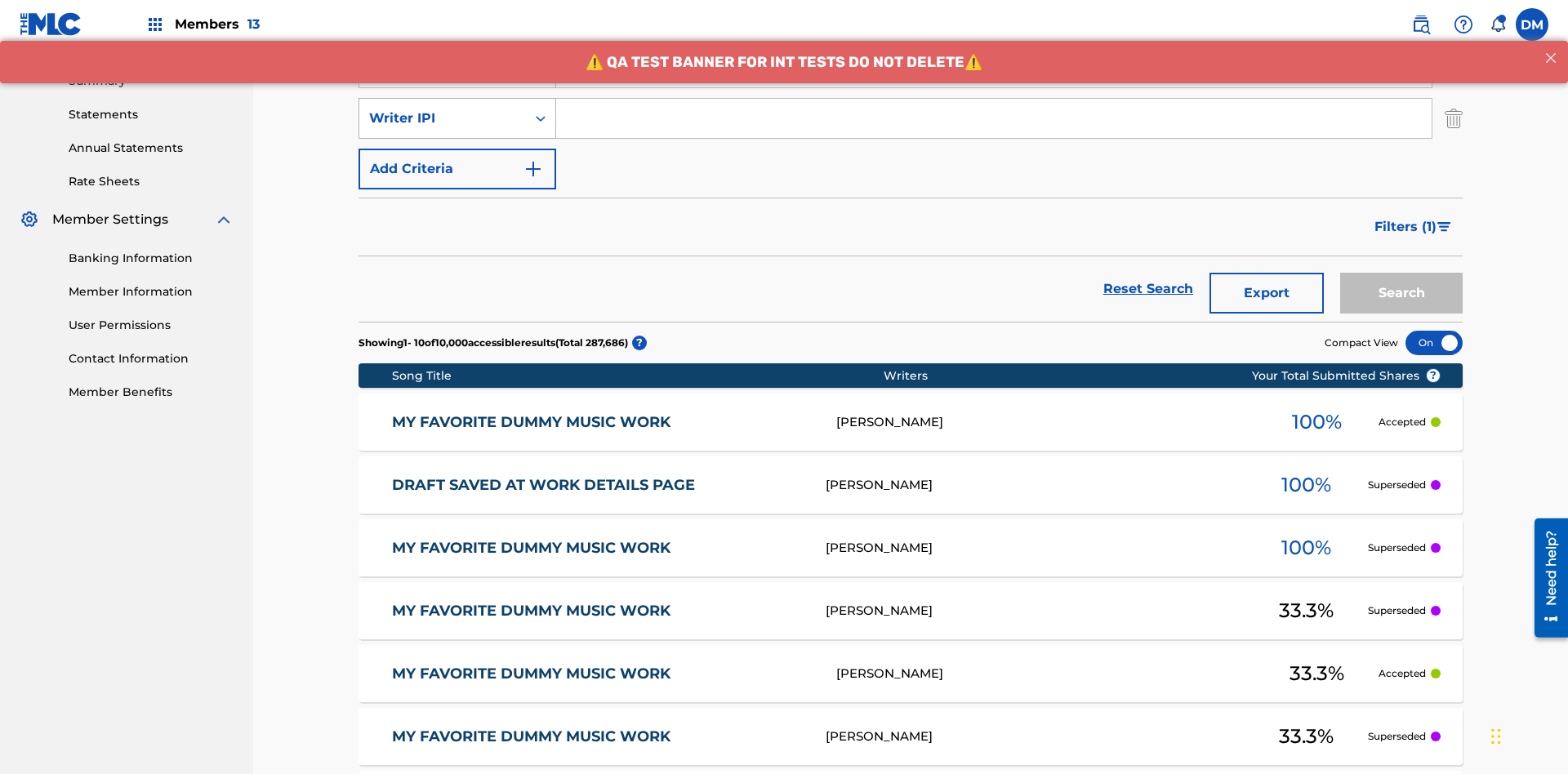
click at [443, 109] on div "Writer IPI" at bounding box center [443, 118] width 147 height 19
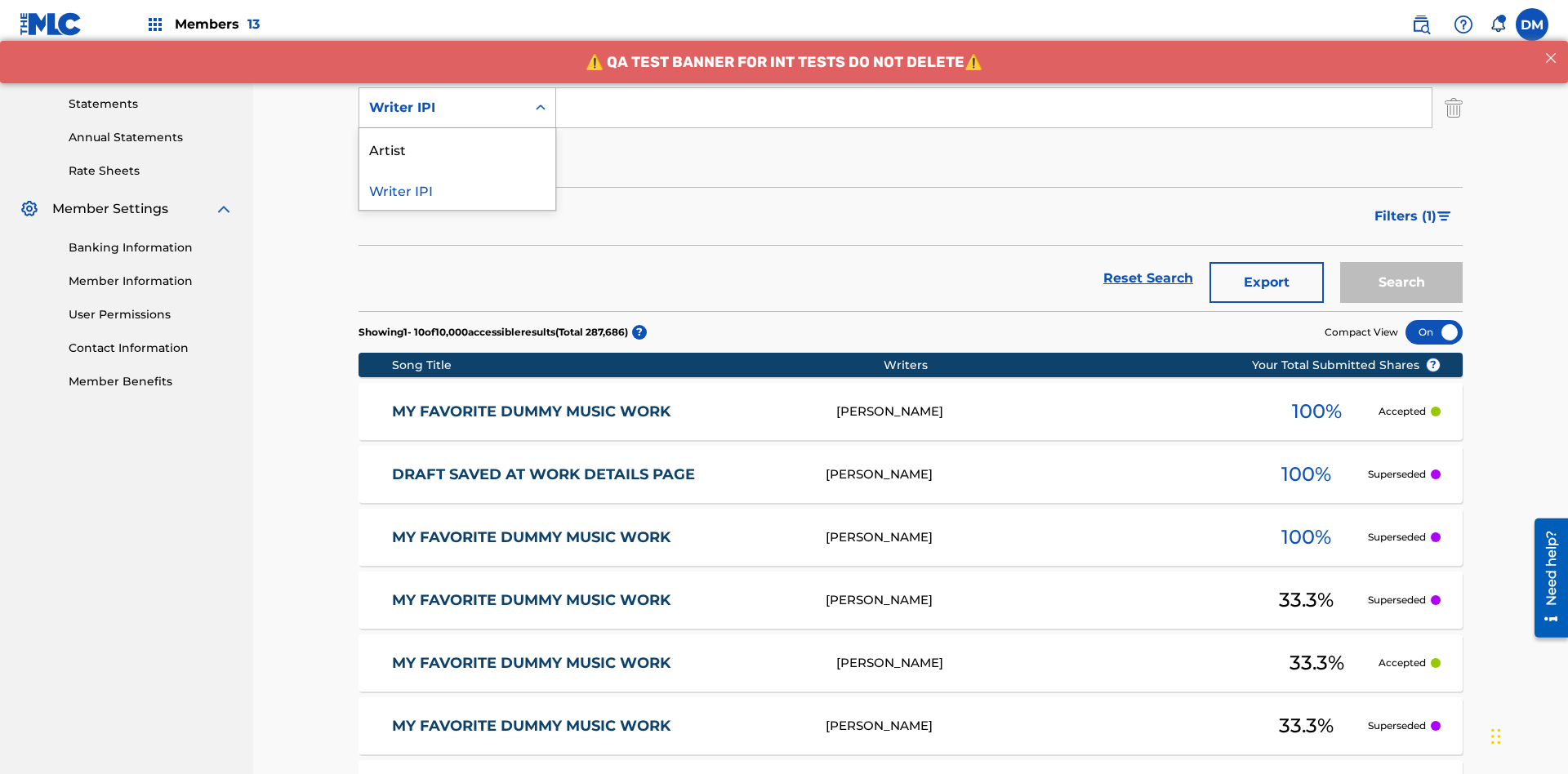
click at [457, 148] on div "Artist" at bounding box center [457, 148] width 196 height 41
click at [457, 138] on button "Add Criteria" at bounding box center [457, 158] width 198 height 41
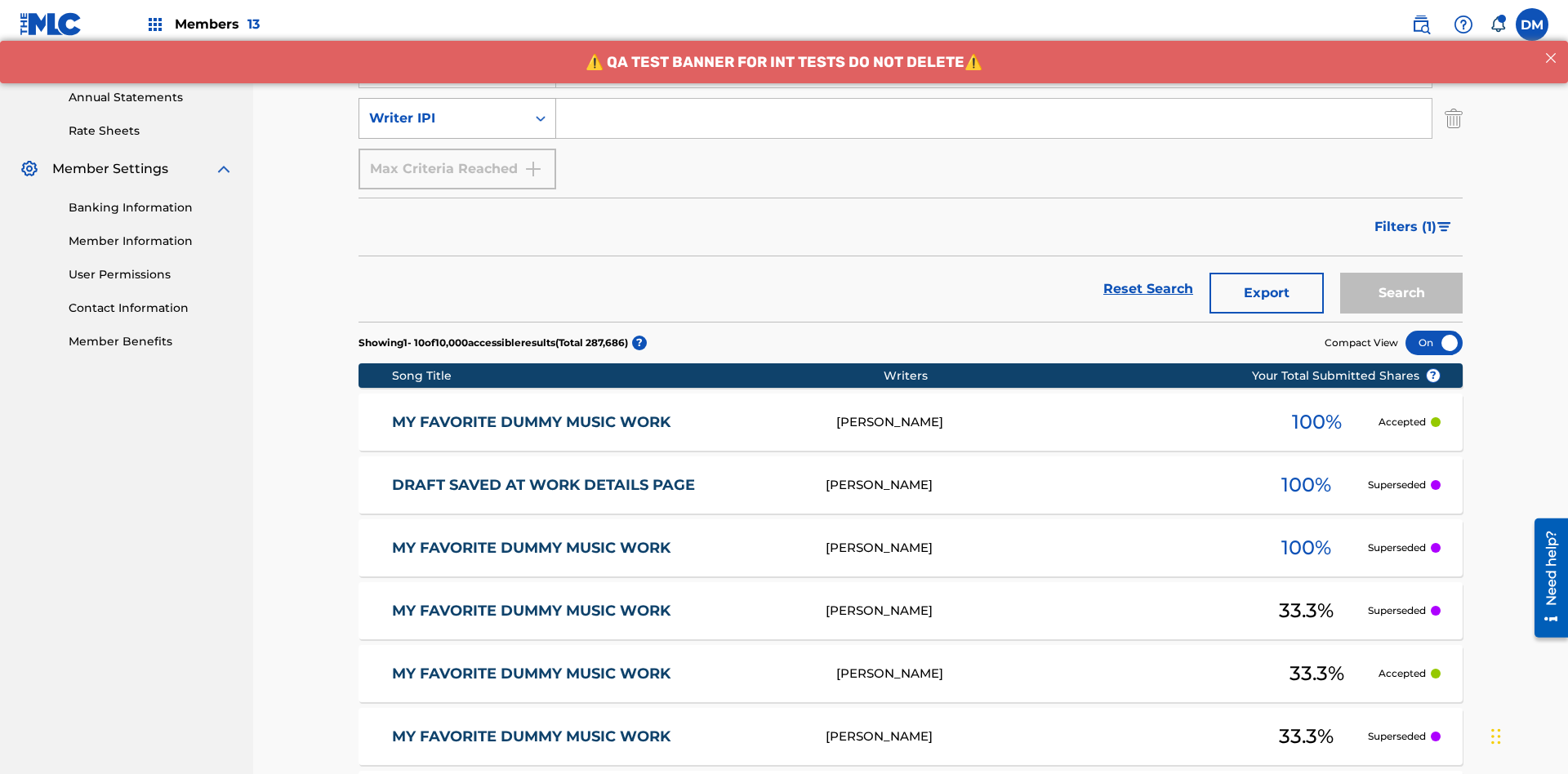
click at [443, 109] on div "Writer IPI" at bounding box center [443, 118] width 147 height 19
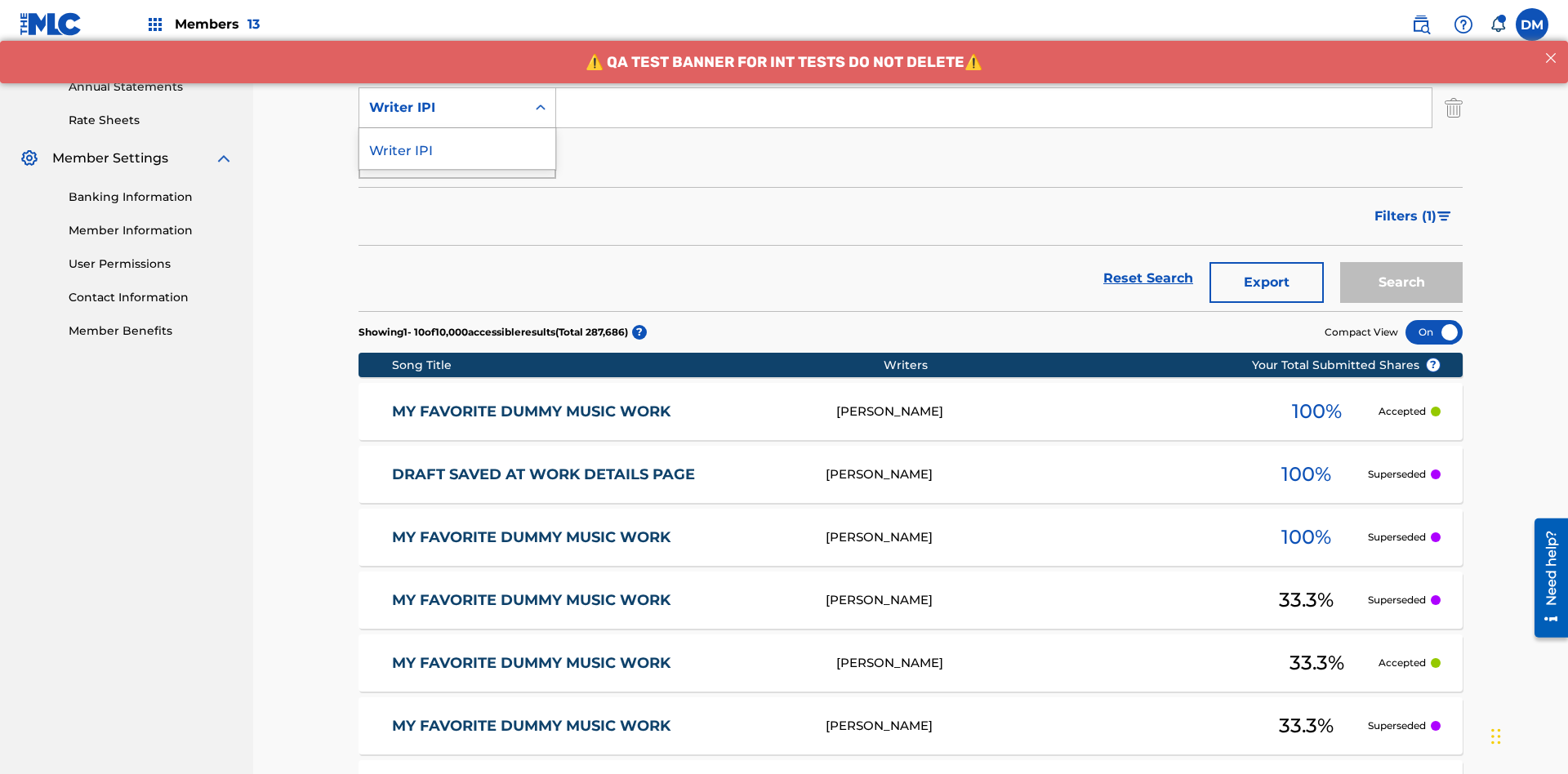
click at [457, 148] on div "Writer IPI" at bounding box center [457, 148] width 196 height 41
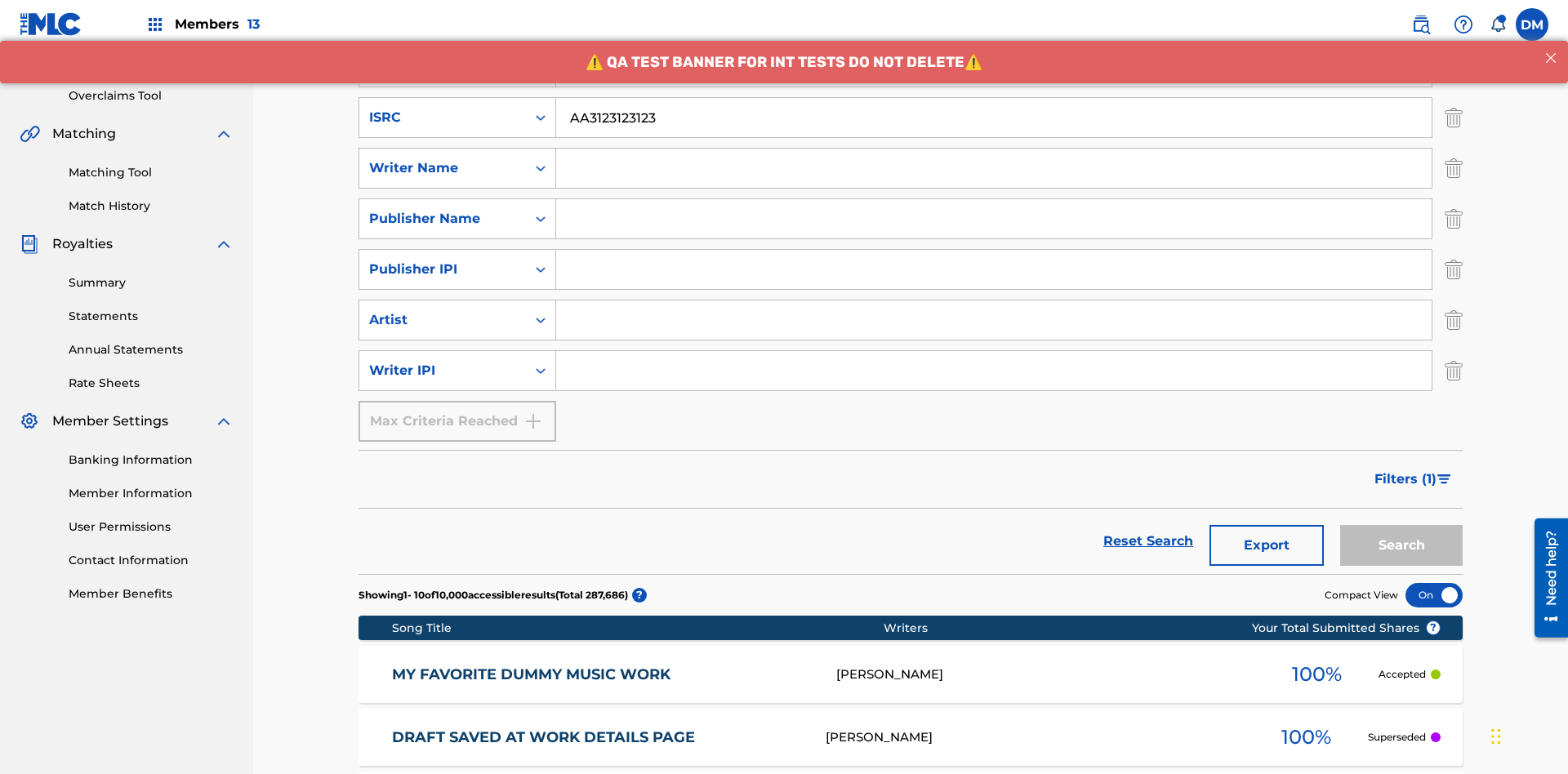
type input "AA3123123123"
click at [1008, 36] on input "Search Form" at bounding box center [1009, 16] width 905 height 39
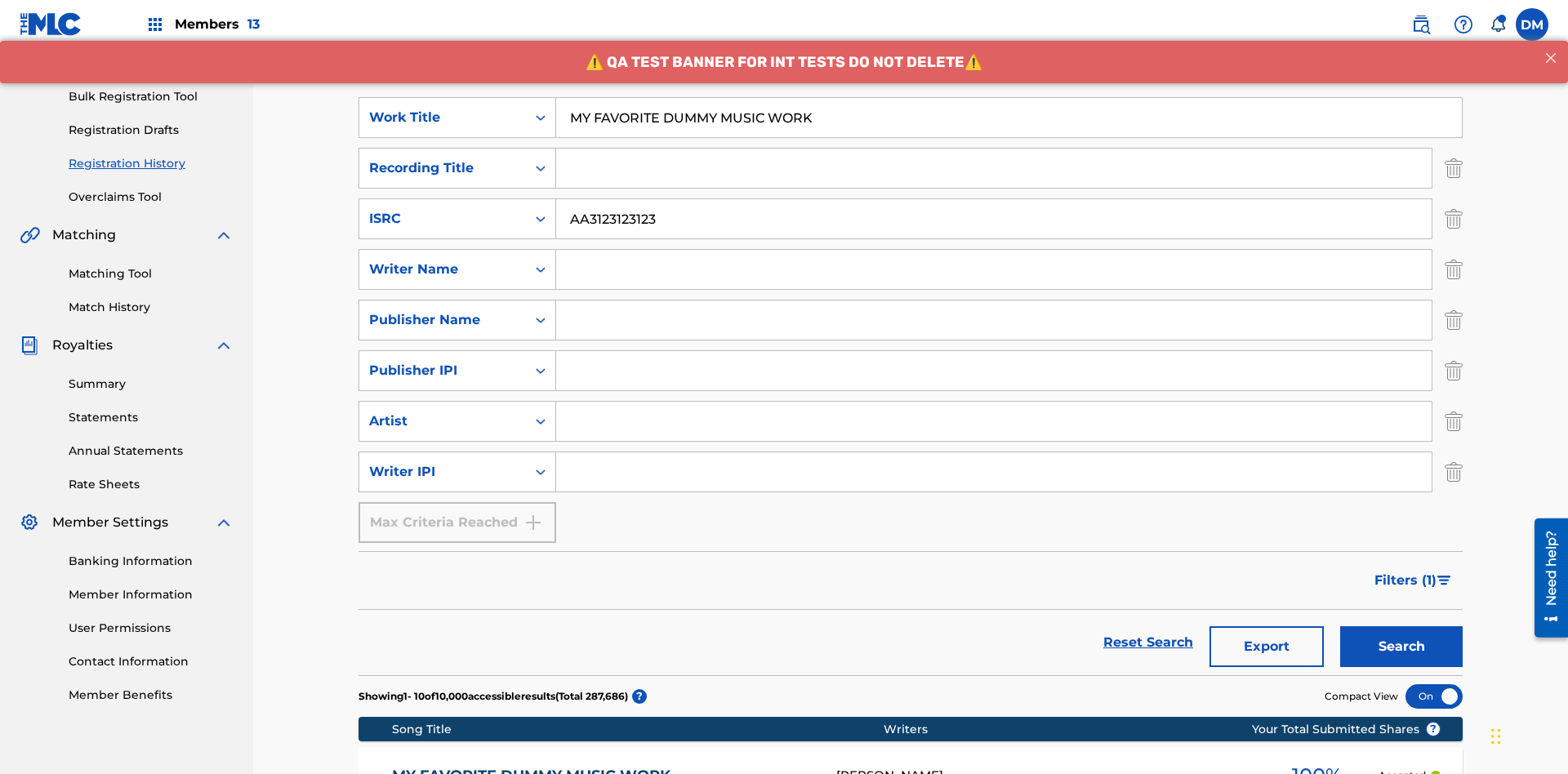
type input "MY FAVORITE DUMMY MUSIC WORK"
click at [993, 250] on input "Search Form" at bounding box center [993, 269] width 875 height 39
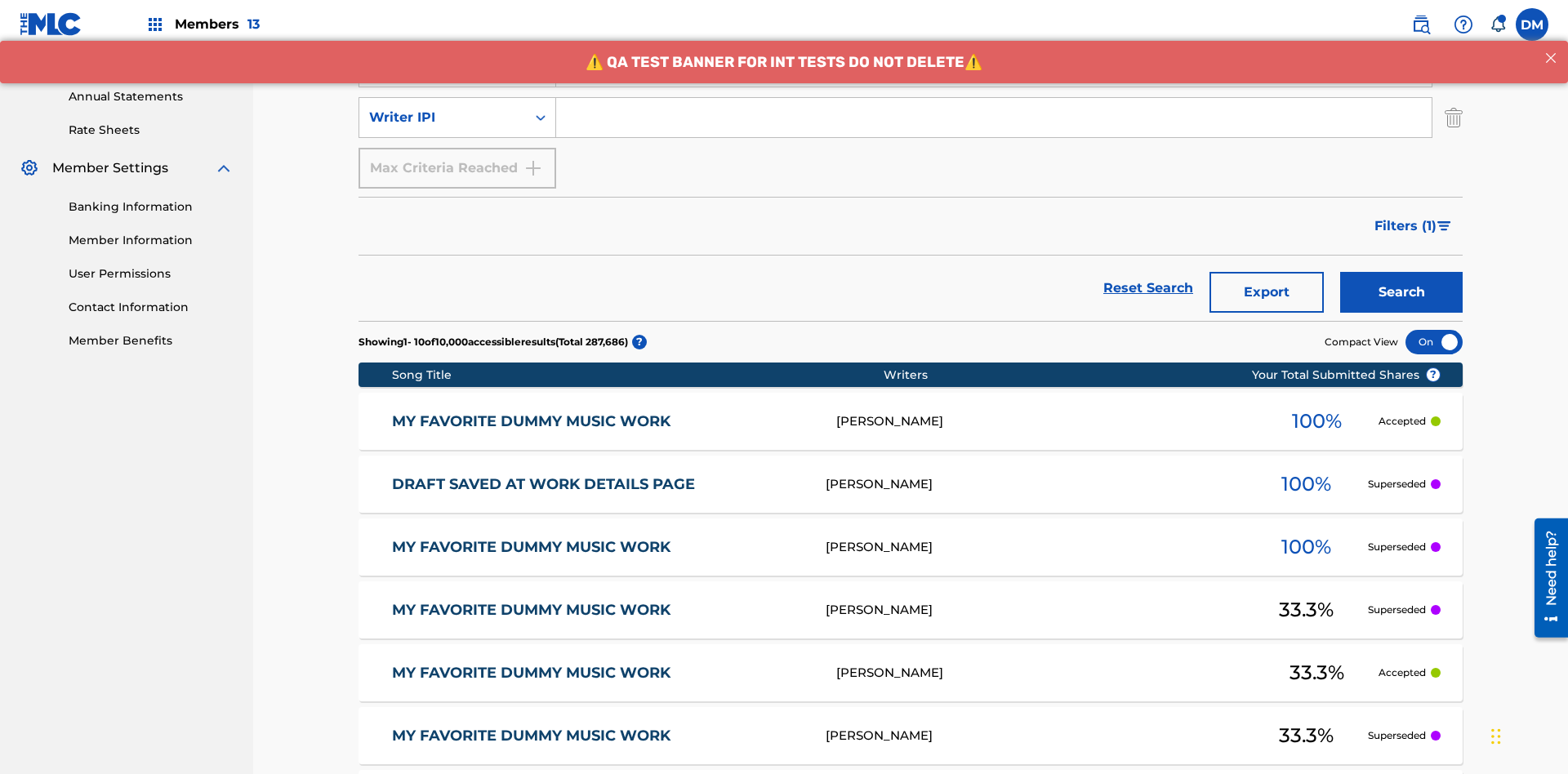
type input "BERKOWITZ"
click at [993, 117] on input "Search Form" at bounding box center [993, 117] width 875 height 39
type input "00741807247"
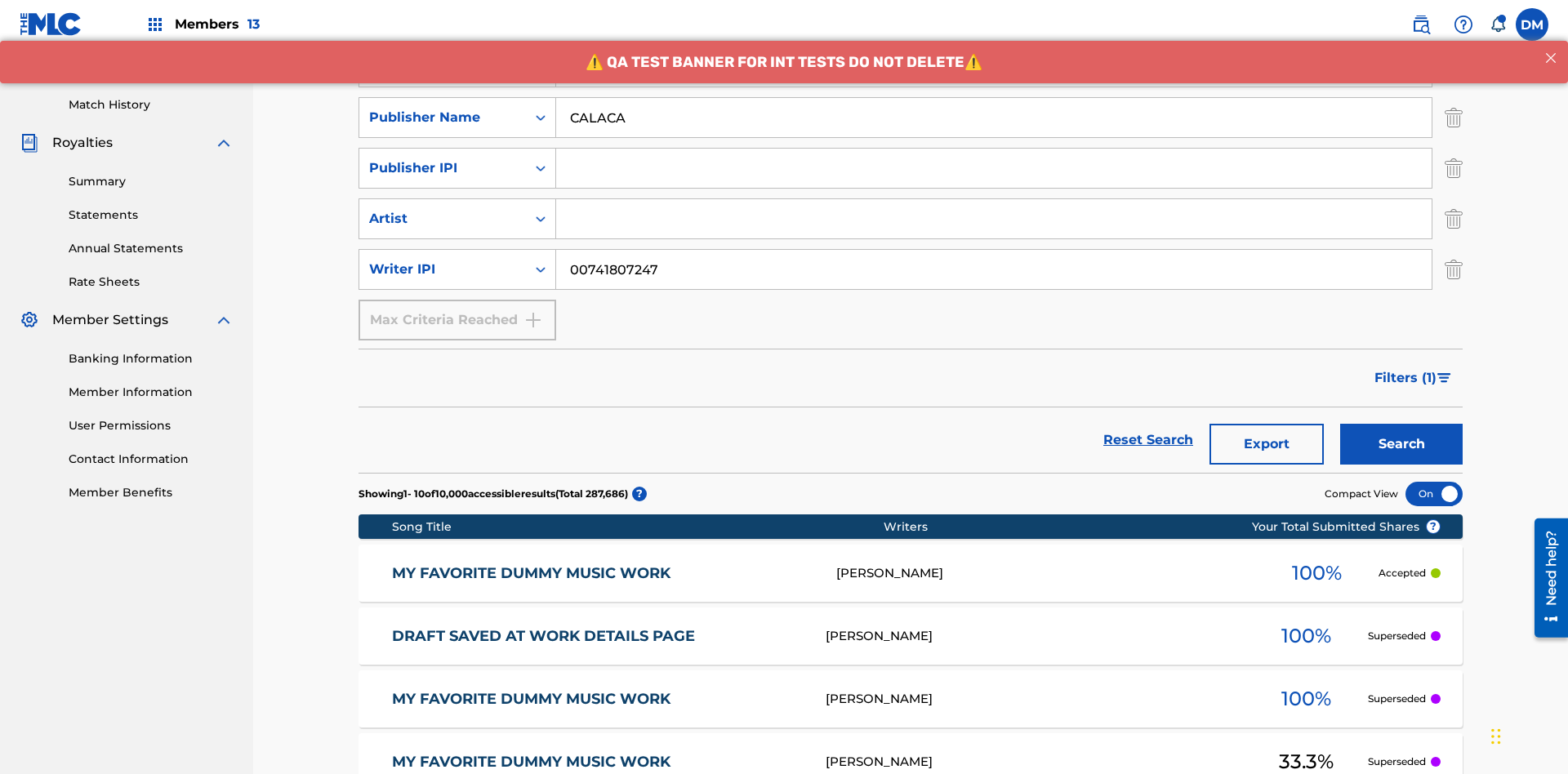
type input "CALACA"
click at [993, 148] on input "Search Form" at bounding box center [993, 168] width 875 height 39
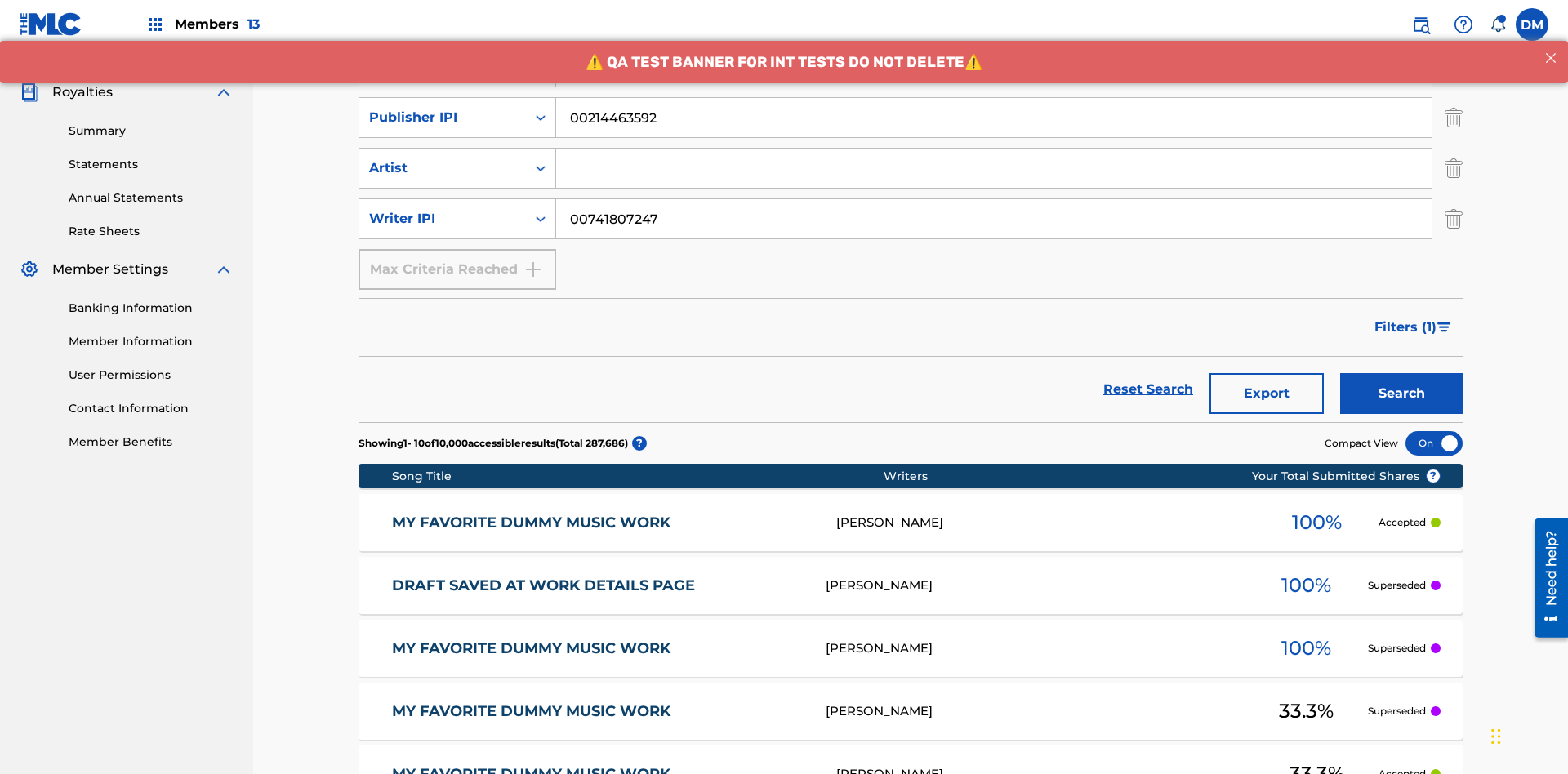
type input "00214463592"
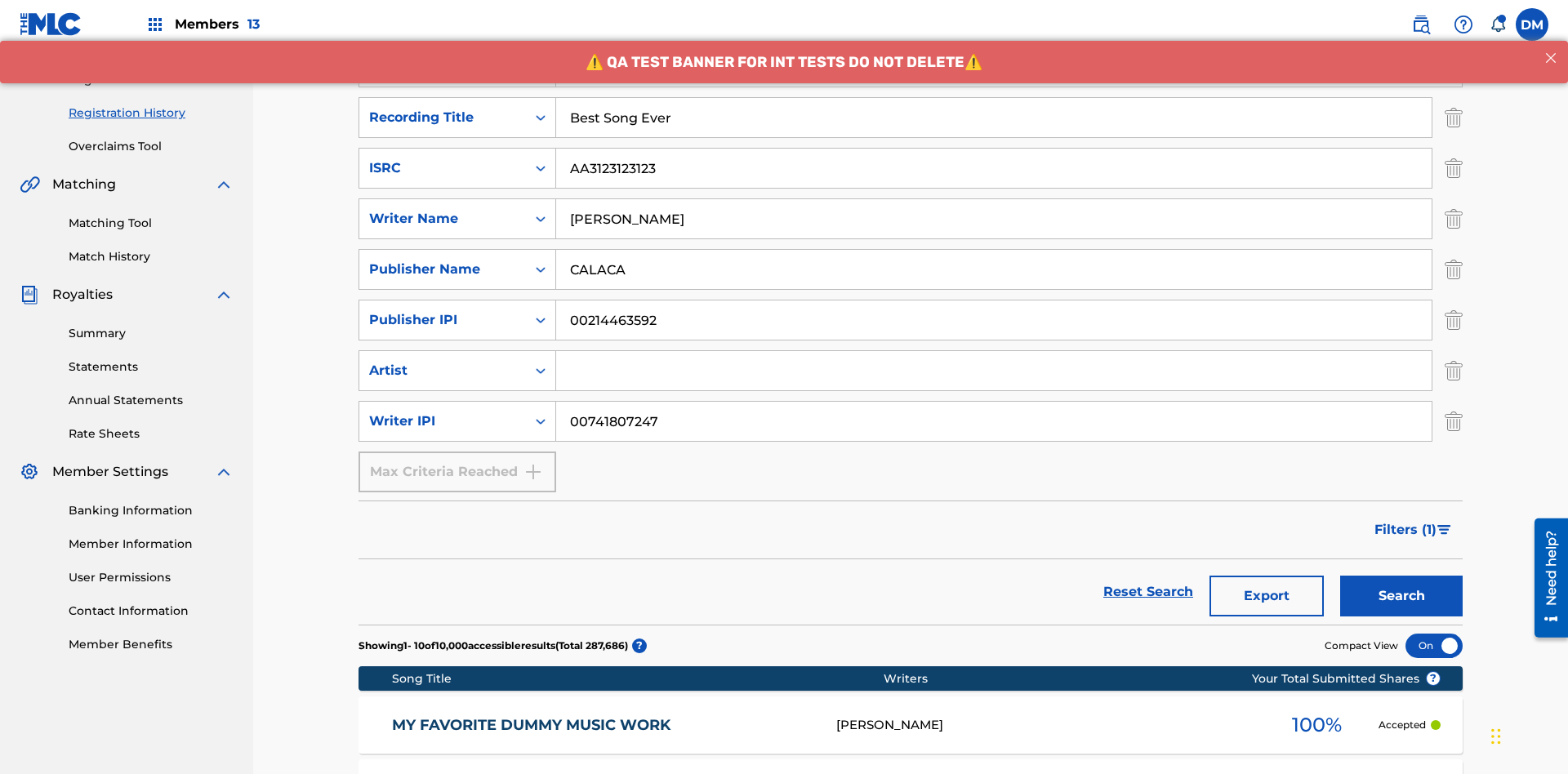
type input "Best Song Ever"
click at [993, 351] on input "Search Form" at bounding box center [993, 370] width 875 height 39
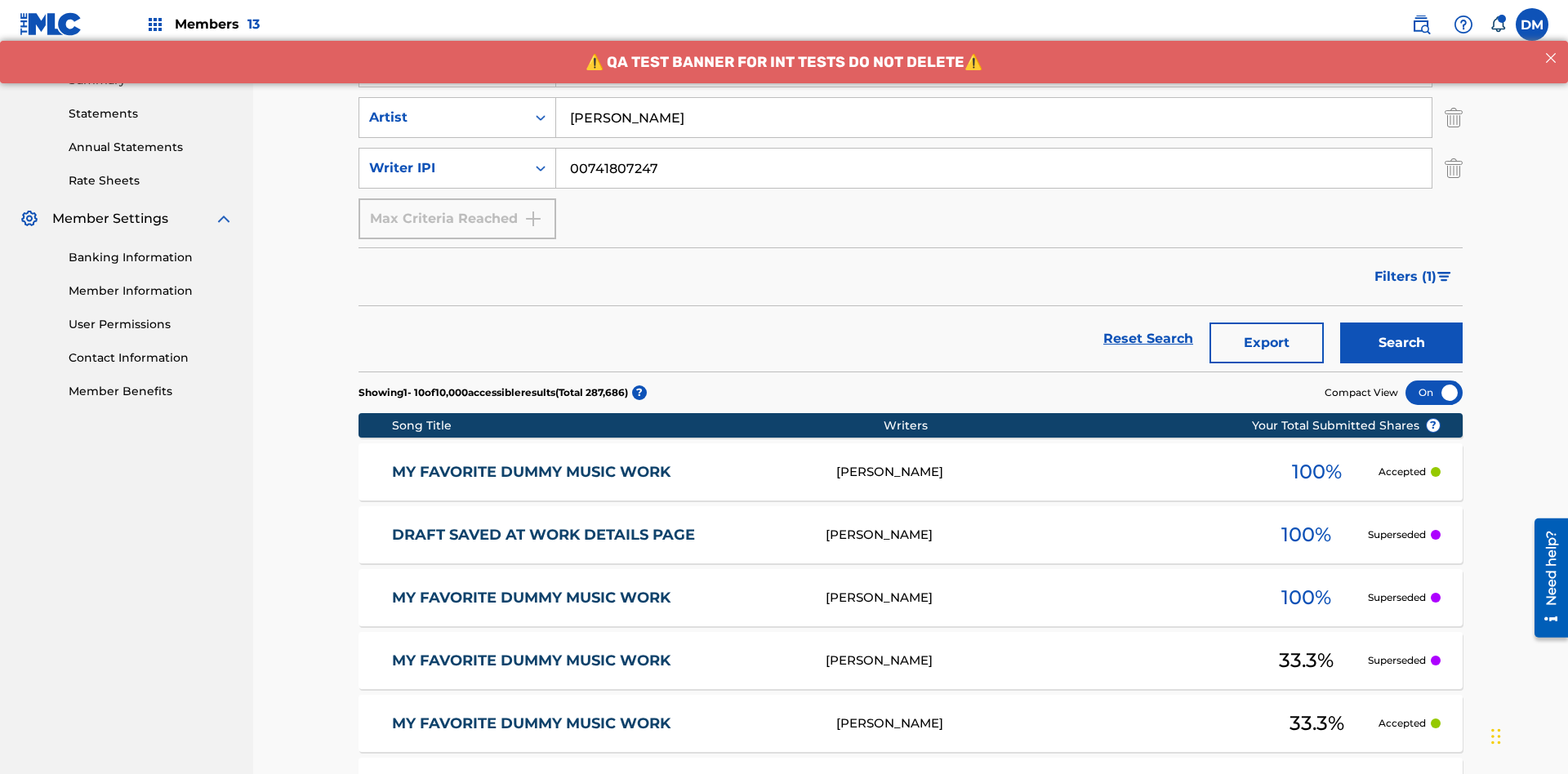
type input "Joe Lewis"
click at [1401, 322] on button "Search" at bounding box center [1401, 343] width 123 height 41
